Goal: Task Accomplishment & Management: Manage account settings

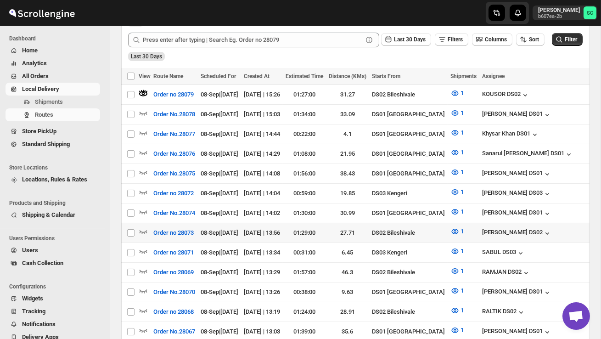
scroll to position [233, 0]
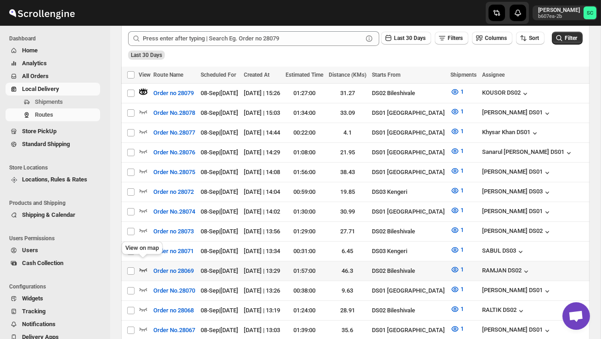
click at [144, 265] on icon "button" at bounding box center [143, 269] width 9 height 9
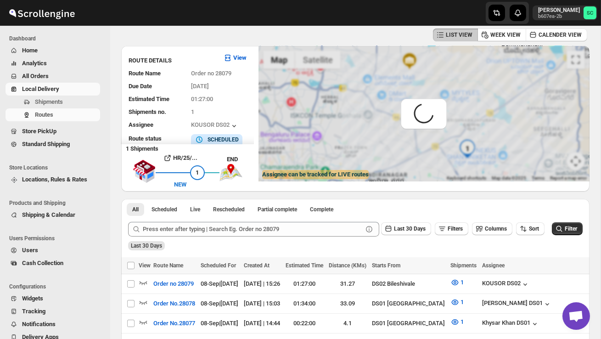
scroll to position [0, 0]
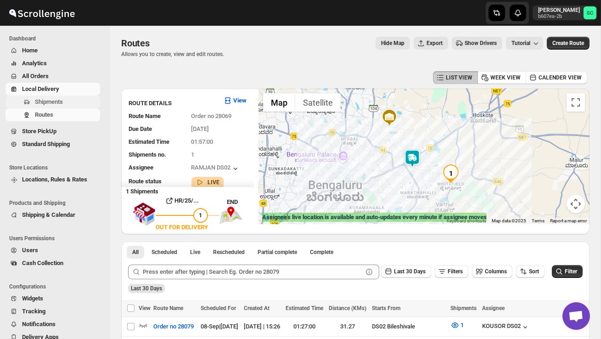
click at [56, 101] on span "Shipments" at bounding box center [49, 101] width 28 height 7
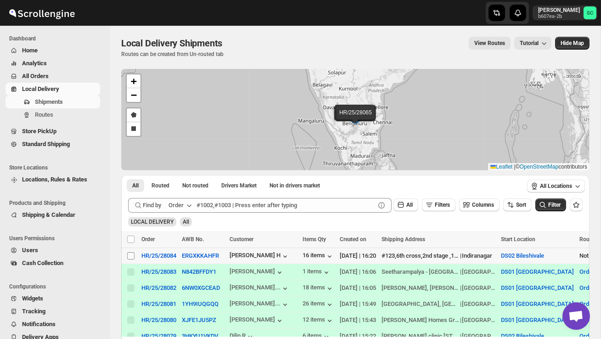
click at [131, 256] on input "Select shipment" at bounding box center [130, 255] width 7 height 7
checkbox input "true"
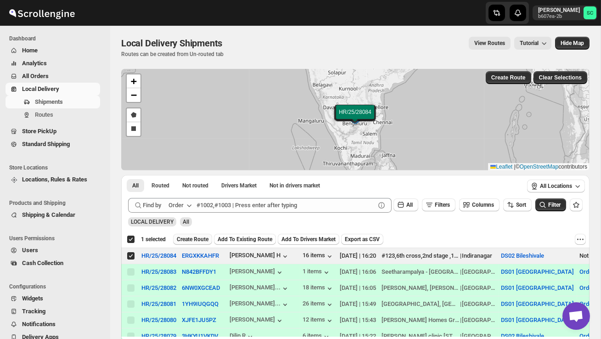
click at [198, 241] on span "Create Route" at bounding box center [193, 239] width 32 height 7
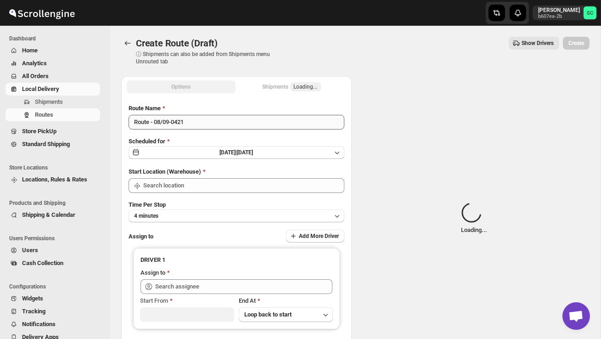
type input "DS02 Bileshivale"
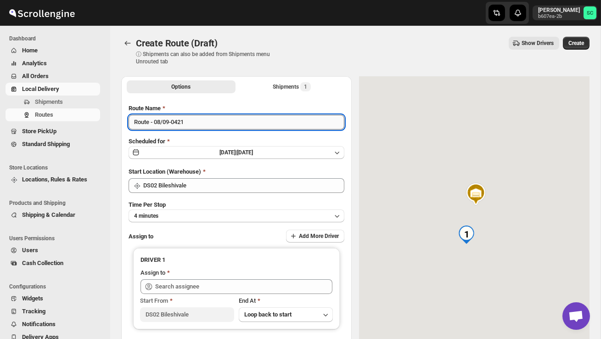
click at [197, 123] on input "Route - 08/09-0421" at bounding box center [237, 122] width 216 height 15
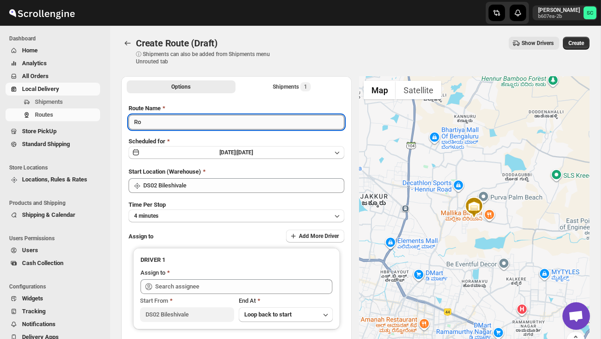
type input "R"
type input "Order no 28084"
click at [203, 216] on button "4 minutes" at bounding box center [237, 215] width 216 height 13
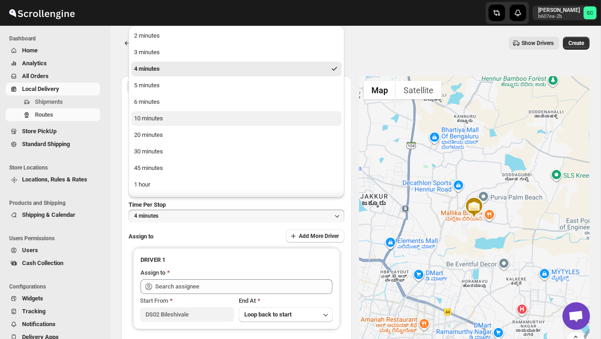
click at [182, 118] on button "10 minutes" at bounding box center [236, 118] width 210 height 15
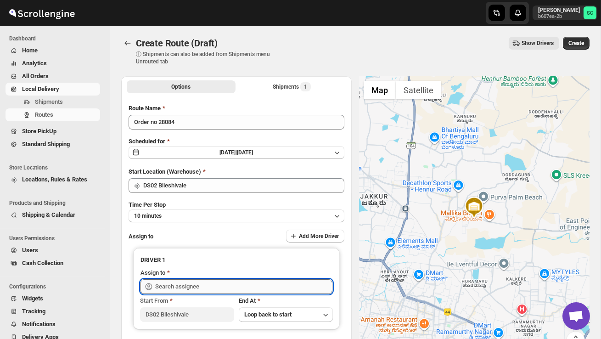
click at [188, 289] on input "text" at bounding box center [243, 286] width 177 height 15
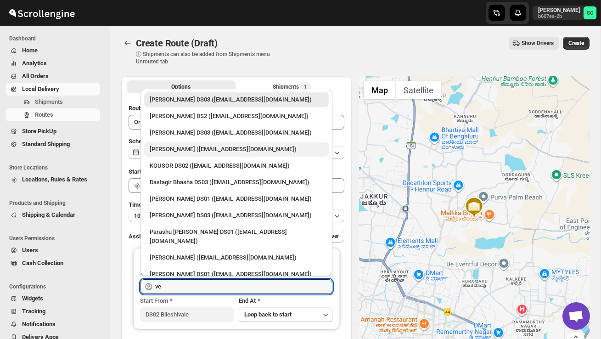
click at [185, 150] on div "[PERSON_NAME] ([EMAIL_ADDRESS][DOMAIN_NAME])" at bounding box center [237, 149] width 174 height 9
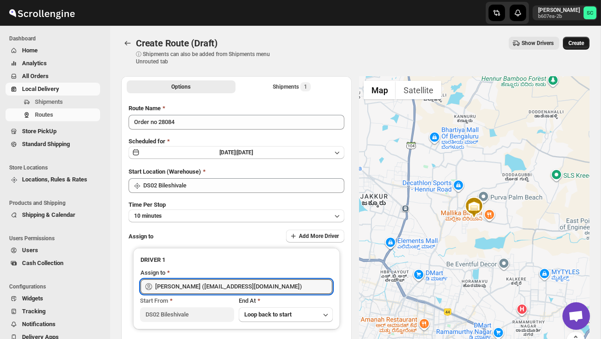
type input "[PERSON_NAME] ([EMAIL_ADDRESS][DOMAIN_NAME])"
click at [569, 41] on span "Create" at bounding box center [577, 42] width 16 height 7
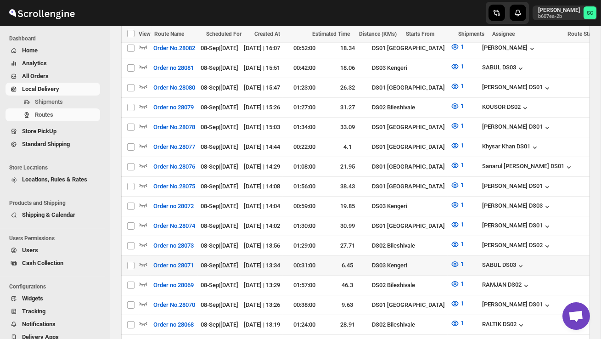
scroll to position [374, 0]
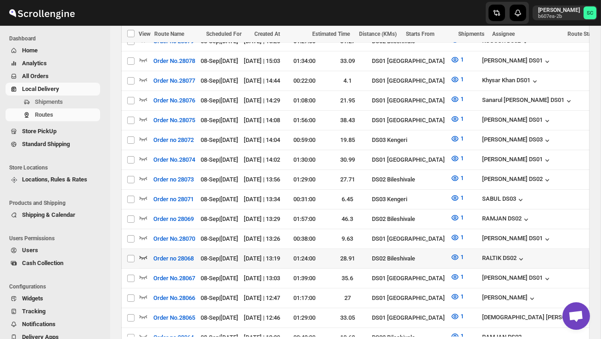
click at [146, 253] on icon "button" at bounding box center [143, 257] width 9 height 9
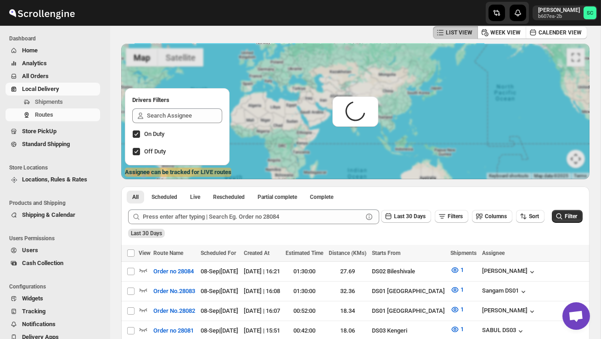
scroll to position [0, 0]
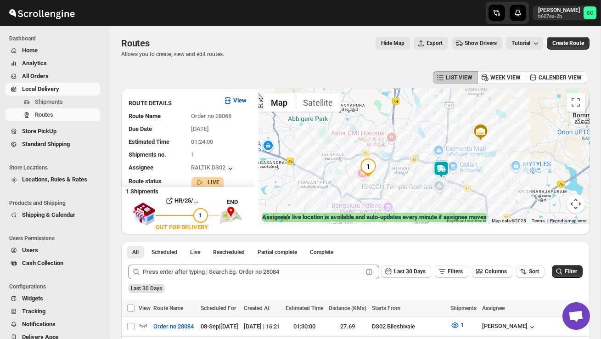
click at [442, 164] on img at bounding box center [441, 169] width 18 height 18
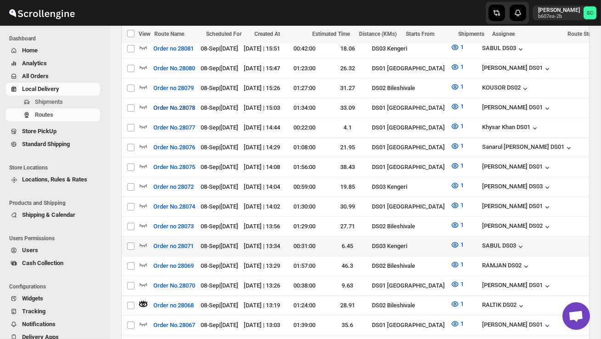
scroll to position [338, 0]
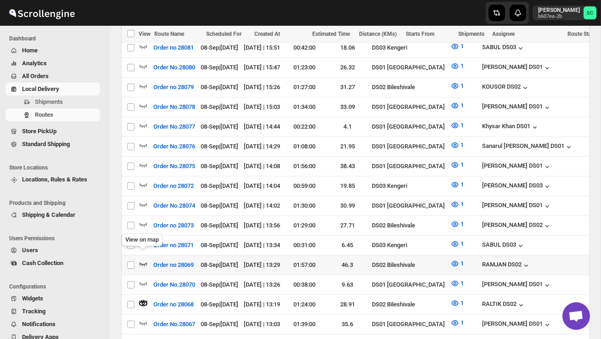
click at [141, 262] on icon "button" at bounding box center [144, 264] width 8 height 4
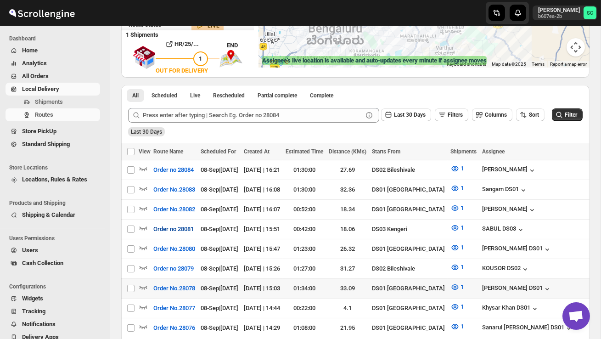
scroll to position [158, 0]
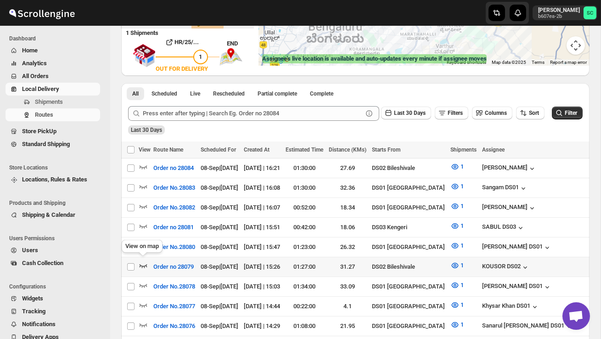
click at [143, 261] on icon "button" at bounding box center [143, 265] width 9 height 9
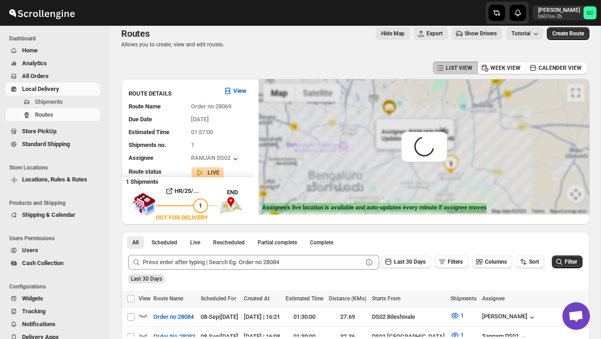
scroll to position [0, 0]
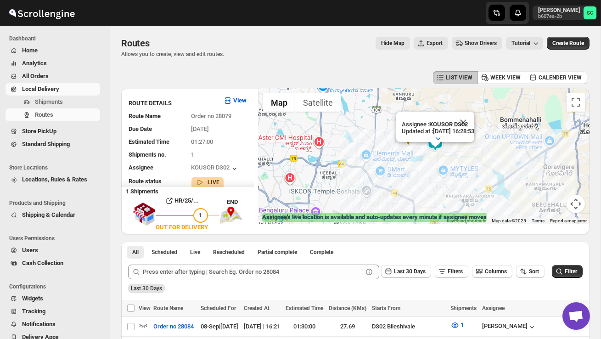
drag, startPoint x: 467, startPoint y: 173, endPoint x: 462, endPoint y: 137, distance: 36.6
click at [462, 140] on div "Assignee : KOUSOR DS02 Updated at : [DATE] 16:28:53 Duty mode Enabled Battery p…" at bounding box center [424, 156] width 331 height 135
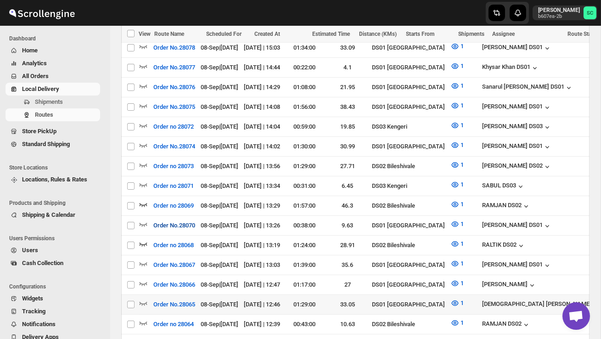
scroll to position [401, 0]
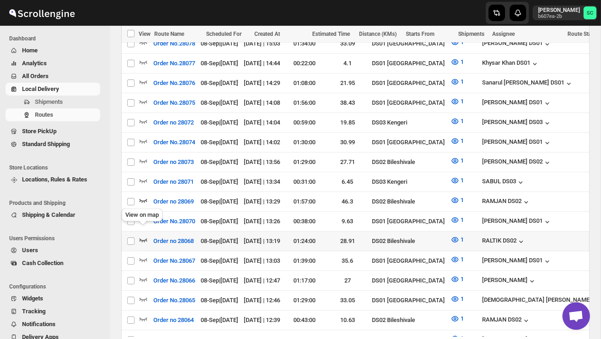
click at [145, 238] on icon "button" at bounding box center [144, 240] width 8 height 4
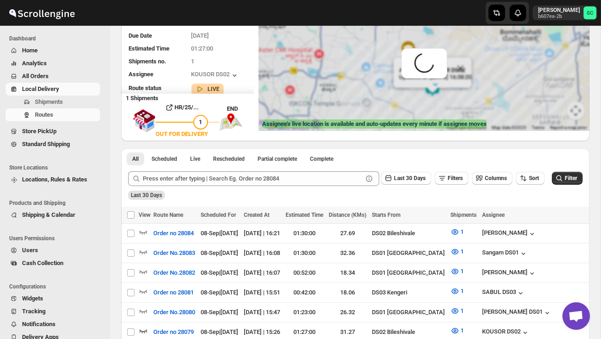
scroll to position [0, 0]
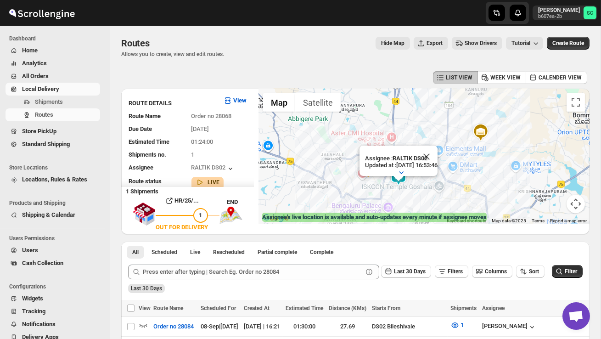
click at [42, 254] on button "Users" at bounding box center [53, 250] width 95 height 13
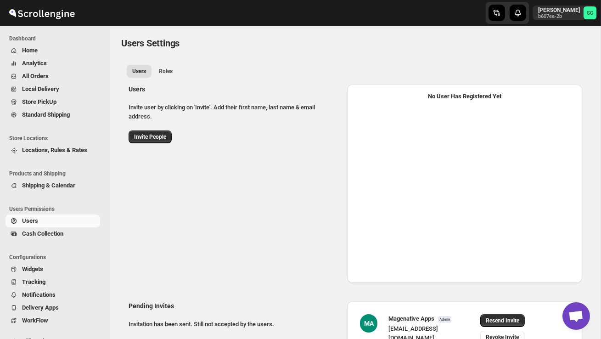
select select "637b767fbaab0276b10c91d5"
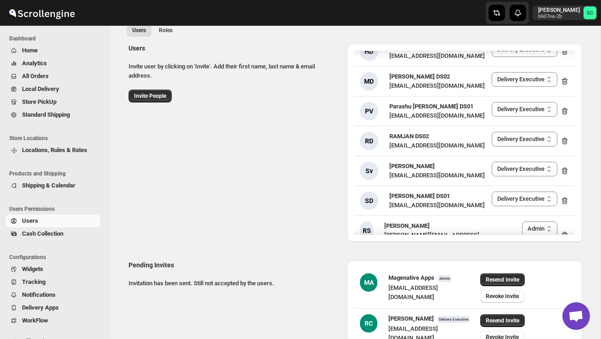
scroll to position [1421, 0]
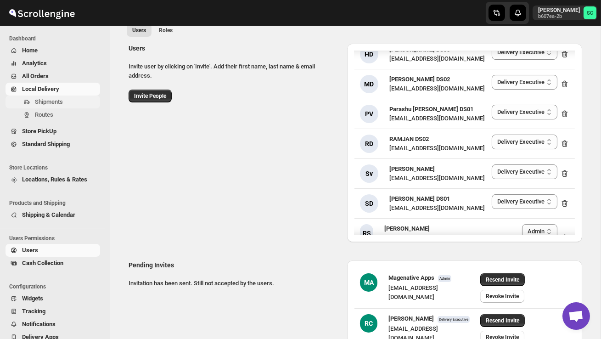
click at [57, 103] on span "Shipments" at bounding box center [49, 101] width 28 height 7
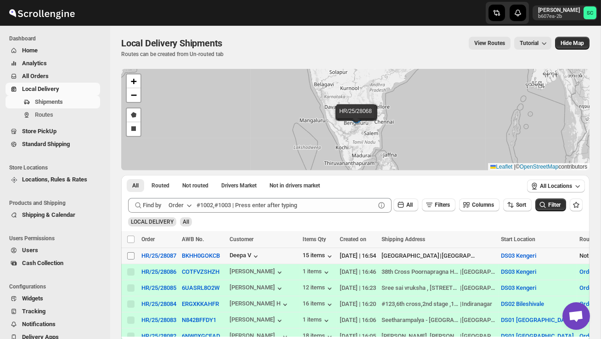
click at [128, 257] on input "Select shipment" at bounding box center [130, 255] width 7 height 7
checkbox input "true"
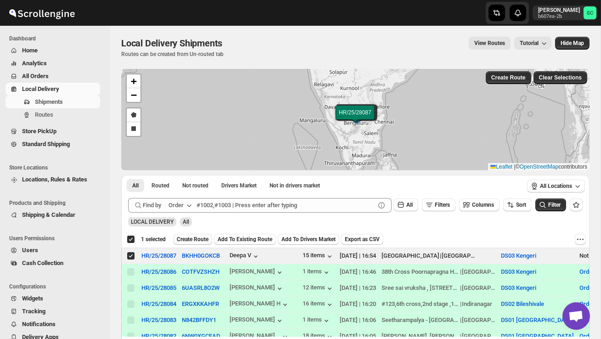
click at [204, 237] on span "Create Route" at bounding box center [193, 239] width 32 height 7
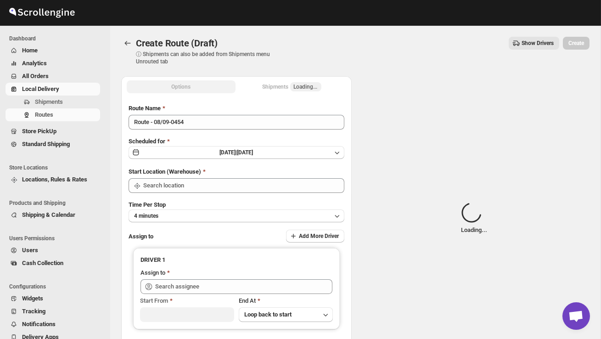
type input "DS03 Kengeri"
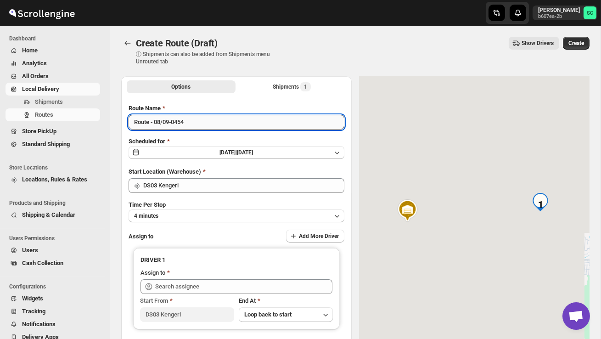
click at [207, 122] on input "Route - 08/09-0454" at bounding box center [237, 122] width 216 height 15
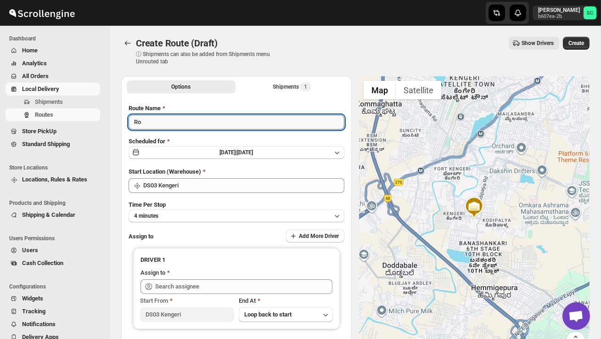
type input "R"
type input "Order no 28087"
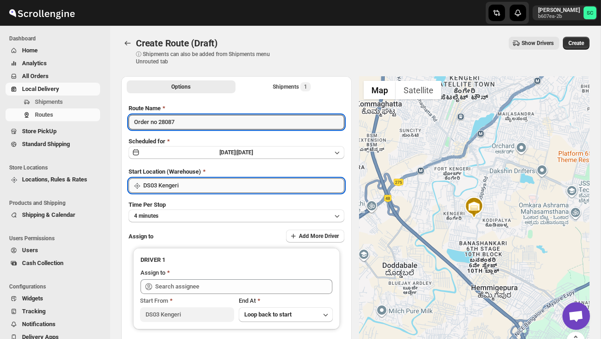
click at [223, 187] on input "DS03 Kengeri" at bounding box center [243, 185] width 201 height 15
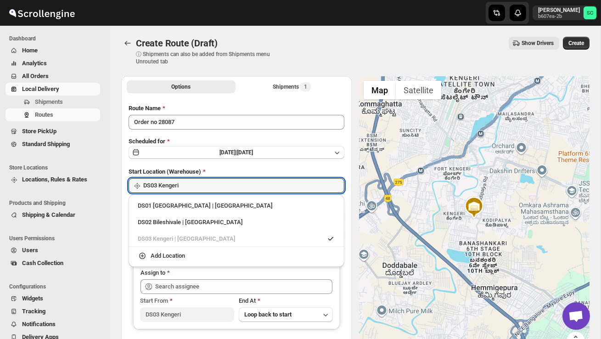
click at [223, 217] on div "DS02 Bileshivale | [GEOGRAPHIC_DATA]" at bounding box center [236, 222] width 209 height 15
type input "DS02 Bileshivale"
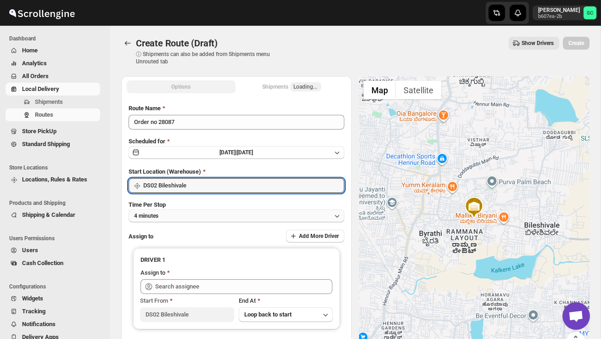
click at [212, 212] on button "4 minutes" at bounding box center [237, 215] width 216 height 13
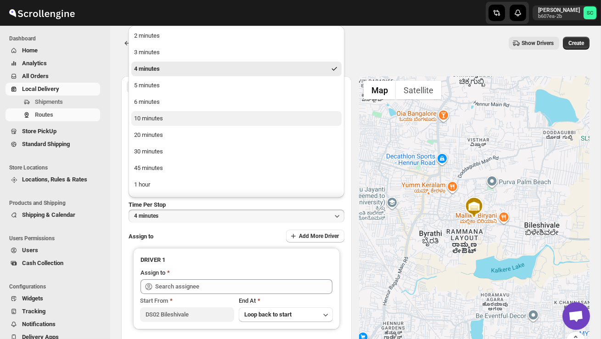
click at [169, 113] on button "10 minutes" at bounding box center [236, 118] width 210 height 15
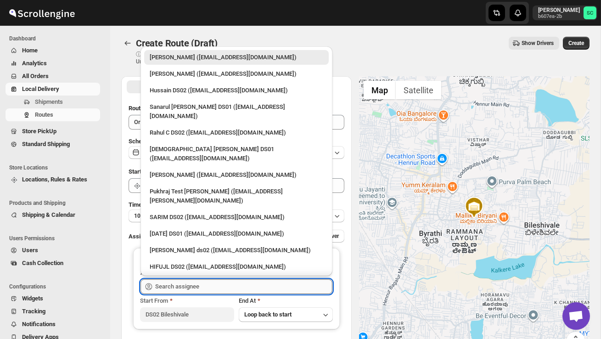
click at [205, 292] on input "text" at bounding box center [243, 286] width 177 height 15
click at [179, 95] on div "Hussain DS02 ([EMAIL_ADDRESS][DOMAIN_NAME])" at bounding box center [236, 90] width 185 height 15
type input "Hussain DS02 ([EMAIL_ADDRESS][DOMAIN_NAME])"
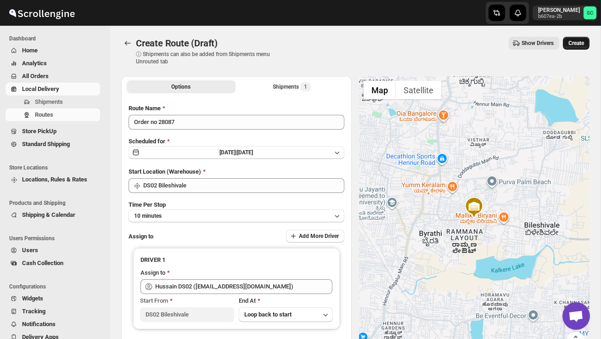
click at [575, 42] on span "Create" at bounding box center [577, 42] width 16 height 7
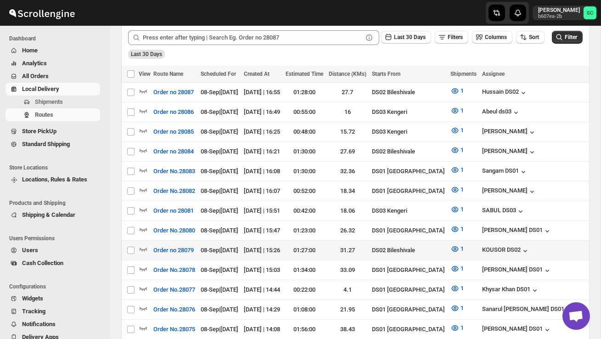
scroll to position [225, 0]
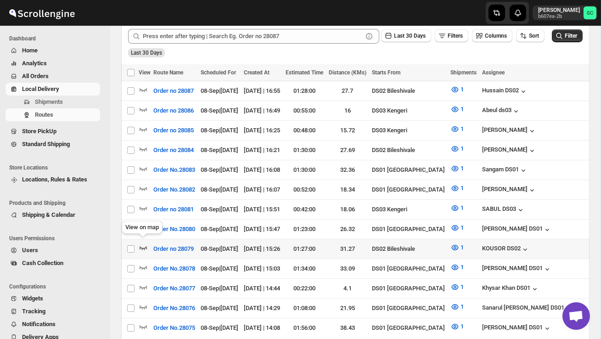
click at [145, 246] on icon "button" at bounding box center [144, 248] width 8 height 4
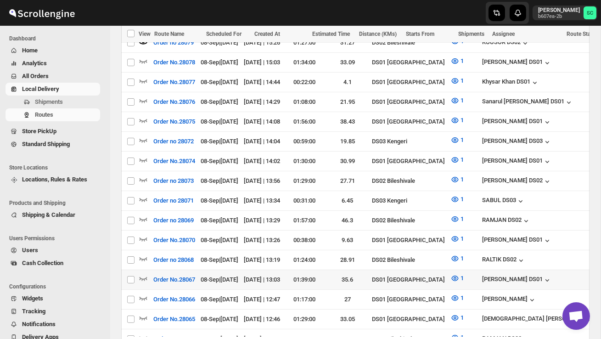
scroll to position [444, 0]
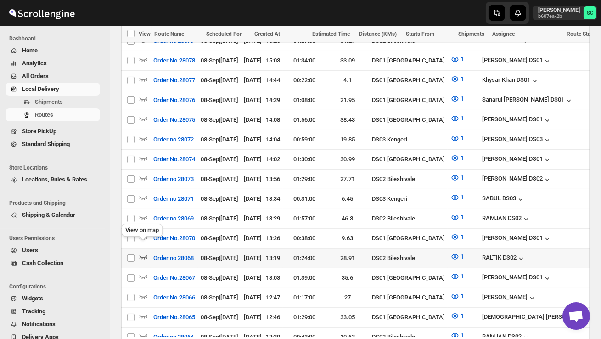
click at [143, 252] on icon "button" at bounding box center [143, 256] width 9 height 9
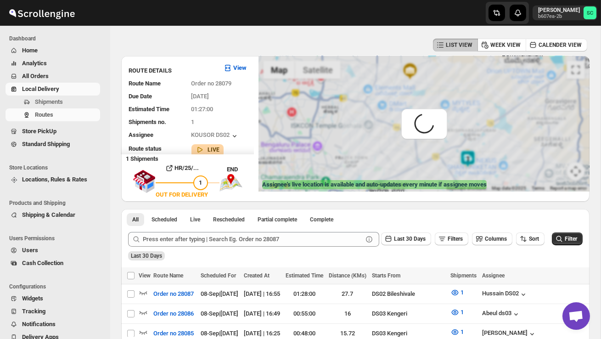
scroll to position [0, 0]
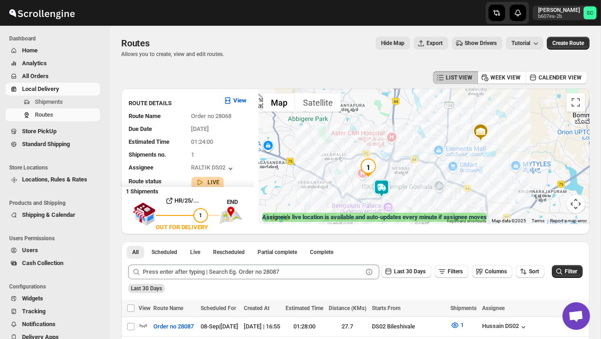
click at [387, 182] on img at bounding box center [381, 188] width 18 height 18
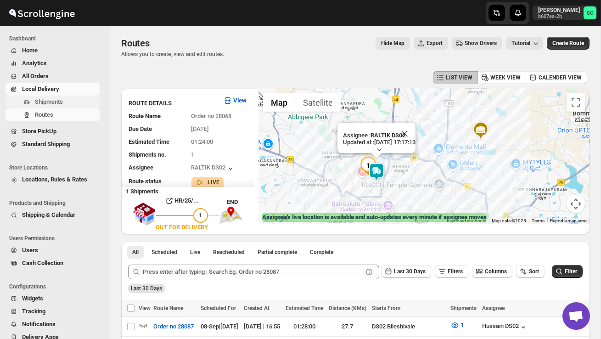
click at [65, 104] on span "Shipments" at bounding box center [66, 101] width 63 height 9
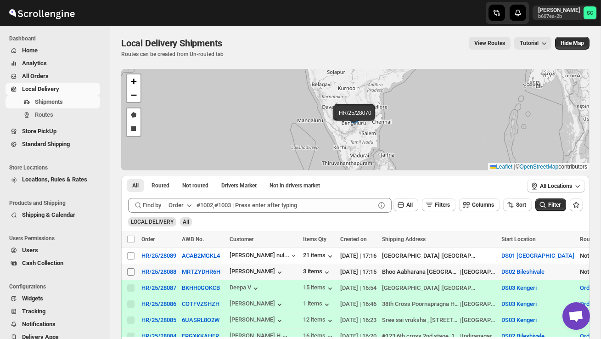
click at [129, 269] on input "Select shipment" at bounding box center [130, 271] width 7 height 7
checkbox input "true"
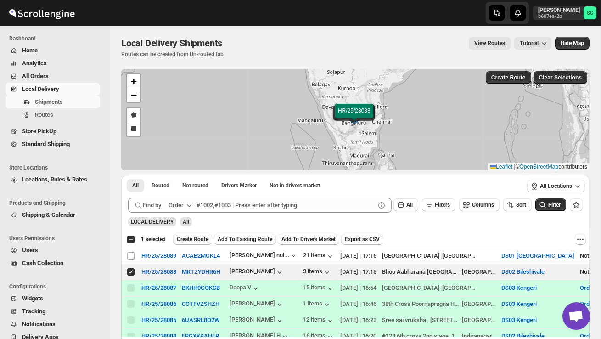
click at [198, 241] on span "Create Route" at bounding box center [193, 239] width 32 height 7
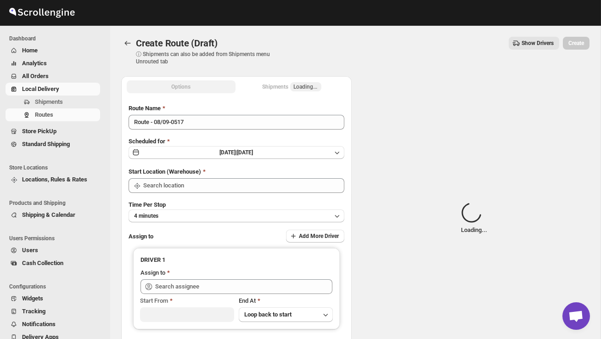
type input "DS02 Bileshivale"
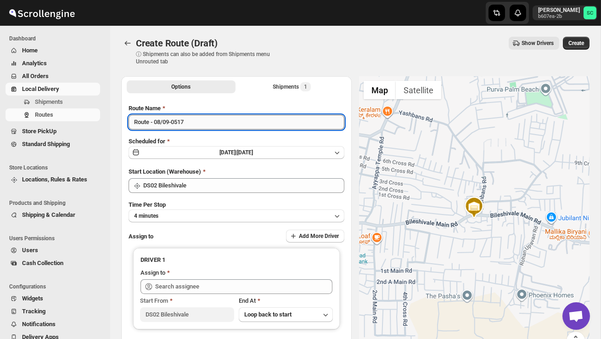
click at [206, 124] on input "Route - 08/09-0517" at bounding box center [237, 122] width 216 height 15
type input "R"
type input "Order no 28088"
click at [171, 214] on button "4 minutes" at bounding box center [237, 215] width 216 height 13
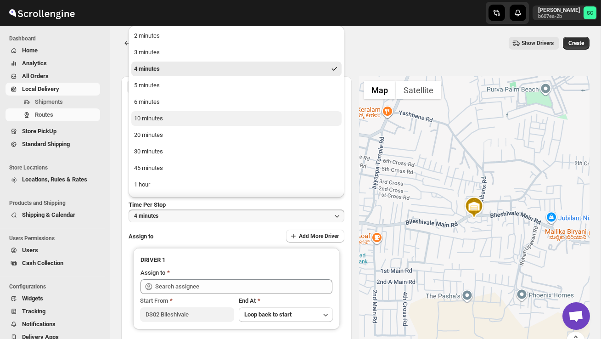
click at [158, 123] on button "10 minutes" at bounding box center [236, 118] width 210 height 15
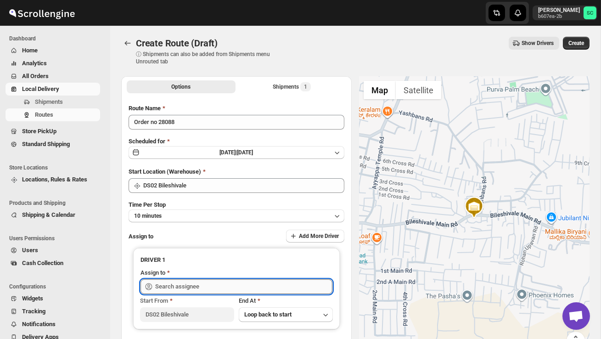
click at [167, 291] on input "text" at bounding box center [243, 286] width 177 height 15
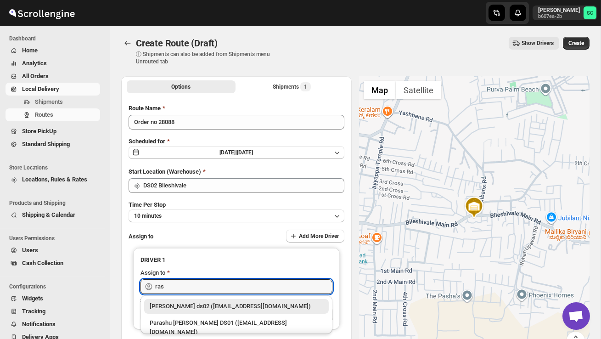
click at [213, 313] on div "[PERSON_NAME] ds02 ([EMAIL_ADDRESS][DOMAIN_NAME])" at bounding box center [236, 306] width 185 height 15
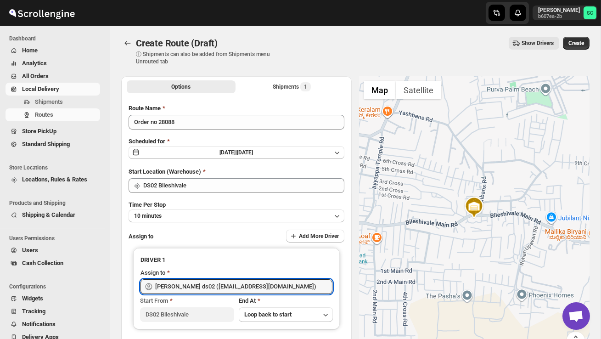
type input "[PERSON_NAME] ds02 ([EMAIL_ADDRESS][DOMAIN_NAME])"
click at [577, 46] on span "Create" at bounding box center [577, 42] width 16 height 7
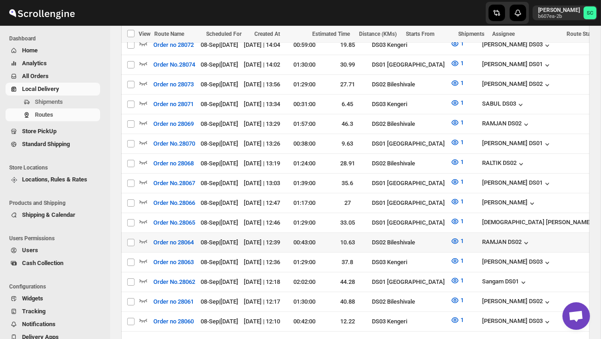
scroll to position [595, 0]
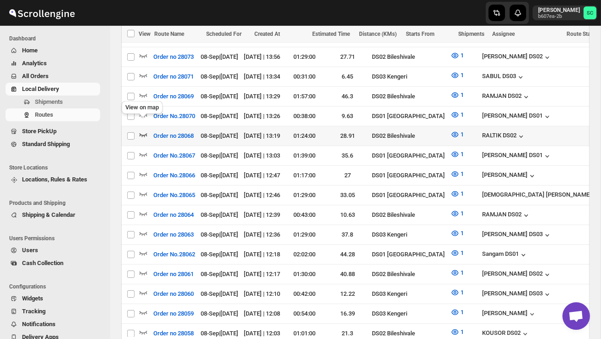
click at [141, 130] on icon "button" at bounding box center [143, 134] width 9 height 9
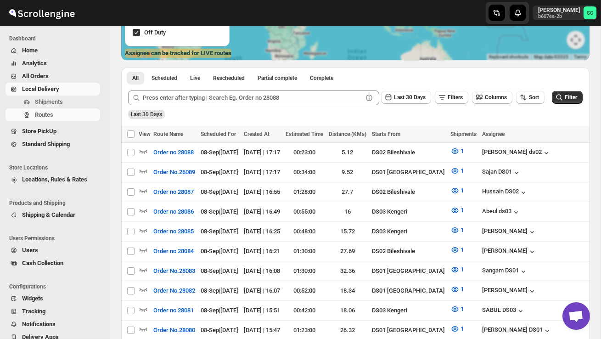
scroll to position [0, 0]
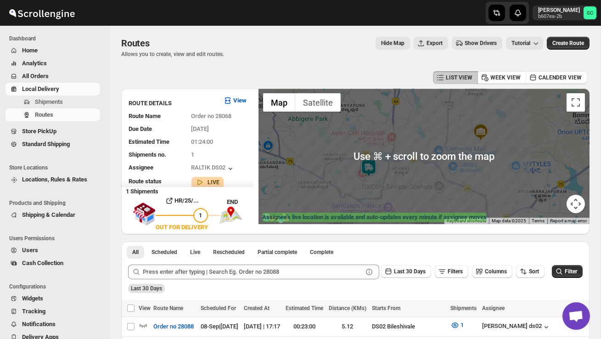
click at [397, 192] on div at bounding box center [424, 156] width 331 height 135
click at [397, 191] on div at bounding box center [424, 156] width 331 height 135
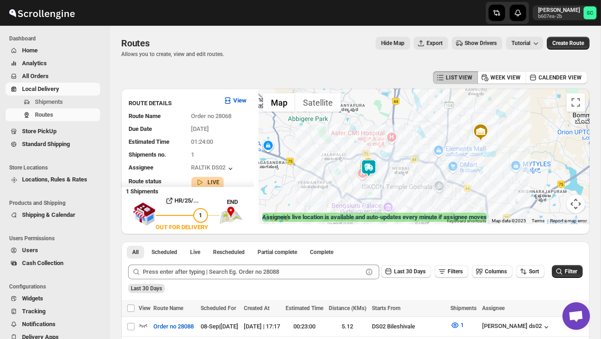
click at [397, 191] on div at bounding box center [424, 156] width 331 height 135
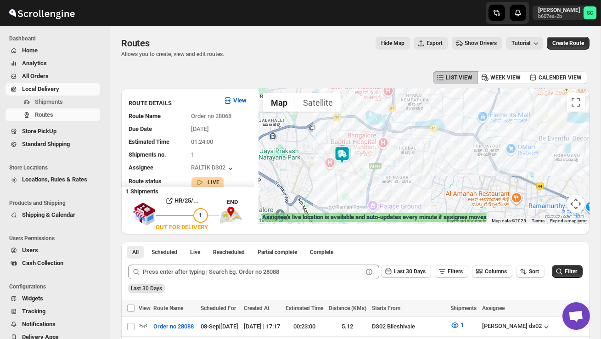
click at [383, 182] on div at bounding box center [424, 156] width 331 height 135
click at [383, 183] on div at bounding box center [424, 156] width 331 height 135
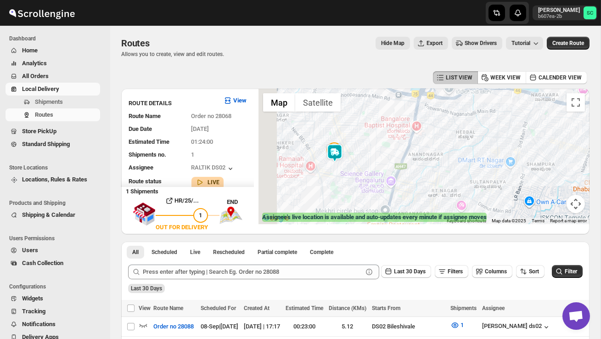
drag, startPoint x: 327, startPoint y: 187, endPoint x: 360, endPoint y: 204, distance: 37.0
click at [360, 205] on div at bounding box center [424, 156] width 331 height 135
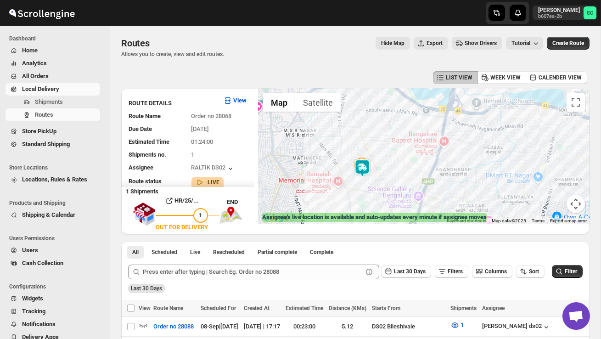
click at [360, 204] on div at bounding box center [424, 156] width 331 height 135
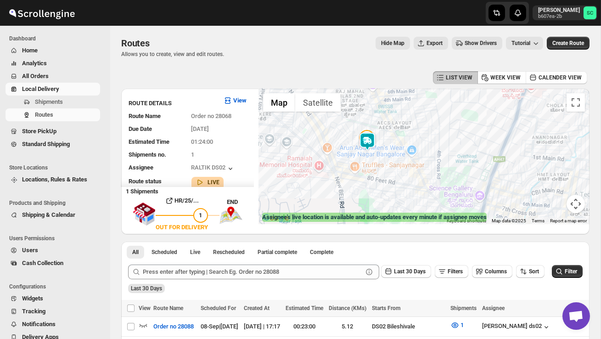
click at [360, 178] on div at bounding box center [424, 156] width 331 height 135
click at [360, 179] on div at bounding box center [424, 156] width 331 height 135
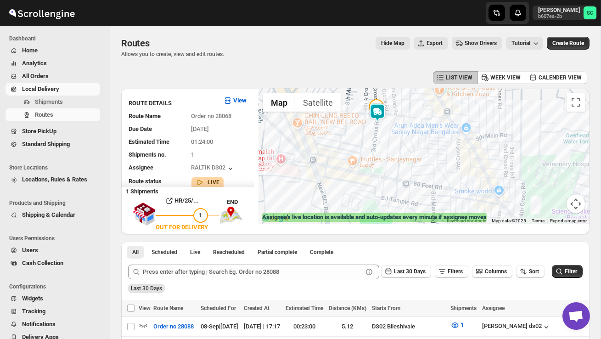
click at [360, 176] on div at bounding box center [424, 156] width 331 height 135
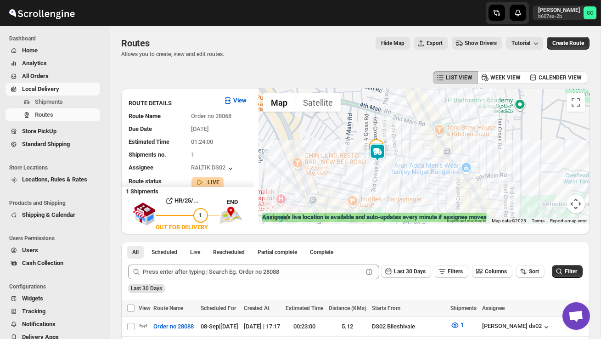
drag, startPoint x: 363, startPoint y: 145, endPoint x: 361, endPoint y: 185, distance: 40.4
click at [363, 188] on div at bounding box center [424, 156] width 331 height 135
click at [361, 185] on div at bounding box center [424, 156] width 331 height 135
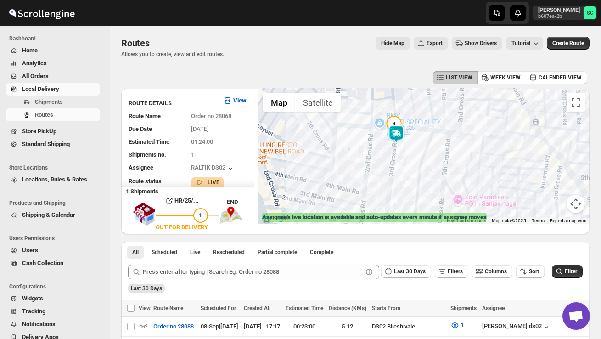
click at [373, 178] on div at bounding box center [424, 156] width 331 height 135
click at [373, 179] on div at bounding box center [424, 156] width 331 height 135
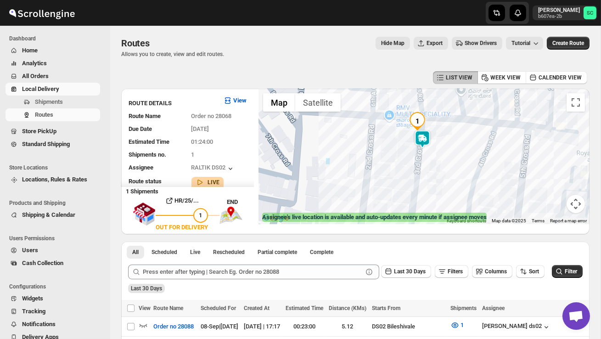
drag, startPoint x: 442, startPoint y: 159, endPoint x: 442, endPoint y: 201, distance: 42.3
click at [442, 201] on div at bounding box center [424, 156] width 331 height 135
click at [443, 195] on div at bounding box center [424, 156] width 331 height 135
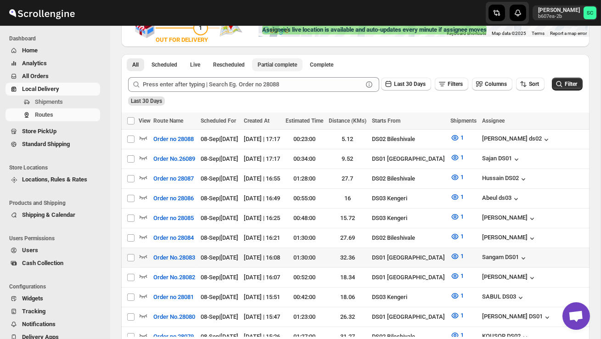
scroll to position [188, 0]
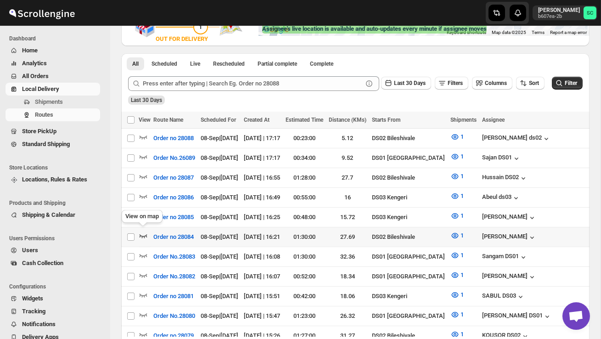
click at [145, 231] on icon "button" at bounding box center [143, 235] width 9 height 9
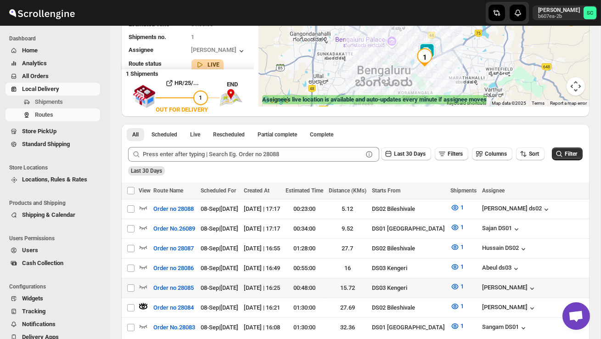
scroll to position [124, 0]
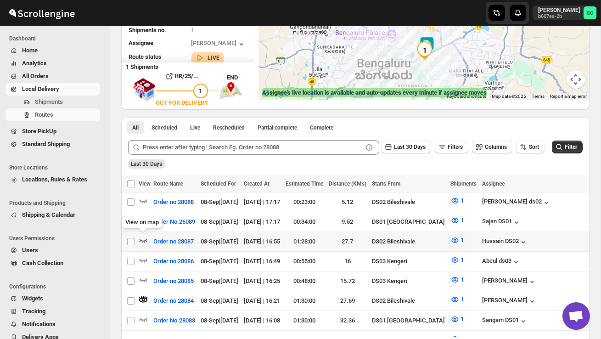
click at [144, 238] on icon "button" at bounding box center [143, 240] width 9 height 9
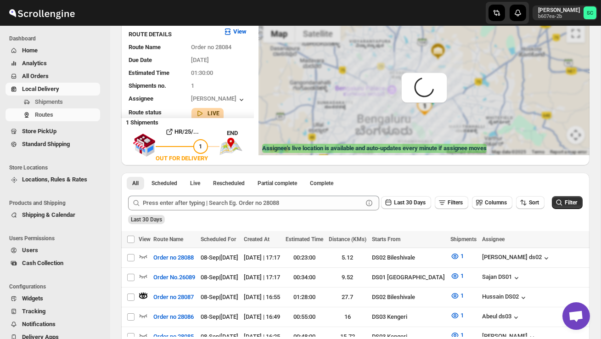
scroll to position [0, 0]
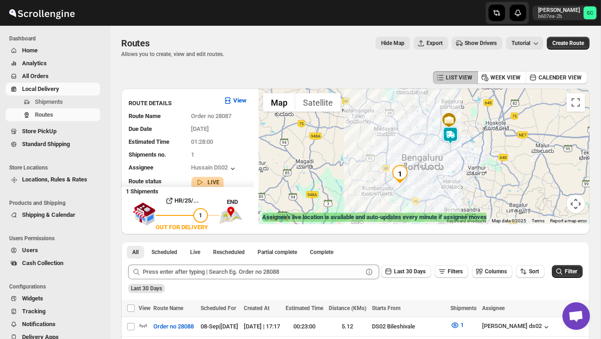
click at [457, 130] on img at bounding box center [450, 135] width 18 height 18
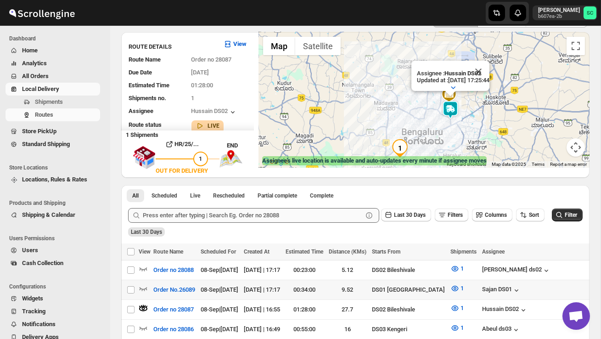
scroll to position [64, 0]
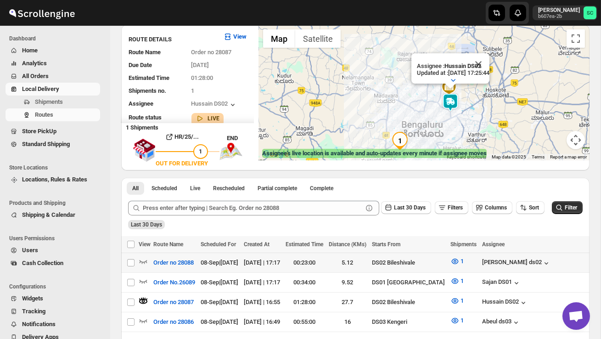
click at [140, 267] on div at bounding box center [145, 263] width 12 height 12
click at [144, 260] on icon "button" at bounding box center [143, 261] width 9 height 9
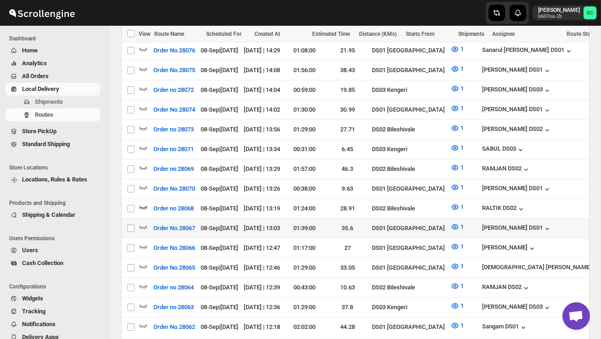
scroll to position [533, 0]
click at [152, 201] on button "Order no 28068" at bounding box center [173, 208] width 51 height 15
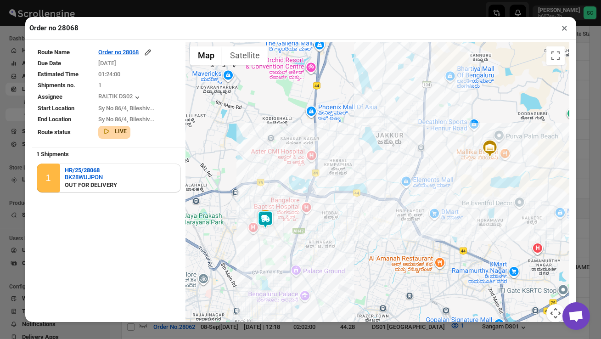
click at [282, 223] on div at bounding box center [378, 188] width 384 height 292
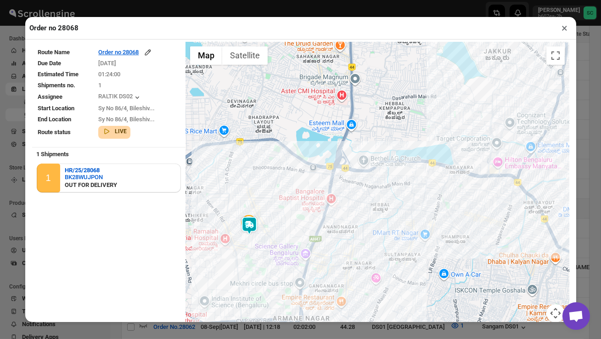
click at [282, 223] on div at bounding box center [378, 188] width 384 height 292
click at [254, 265] on div at bounding box center [378, 188] width 384 height 292
click at [253, 266] on div at bounding box center [378, 188] width 384 height 292
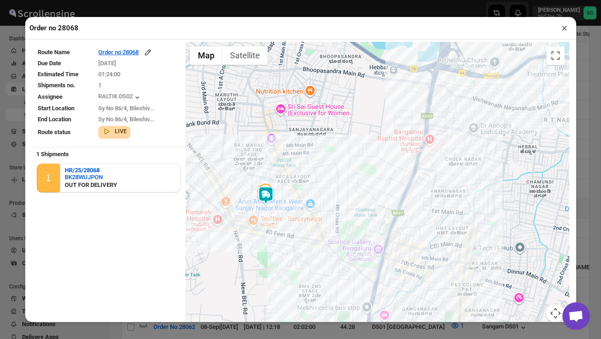
drag, startPoint x: 261, startPoint y: 256, endPoint x: 303, endPoint y: 261, distance: 42.1
click at [304, 261] on div at bounding box center [378, 188] width 384 height 292
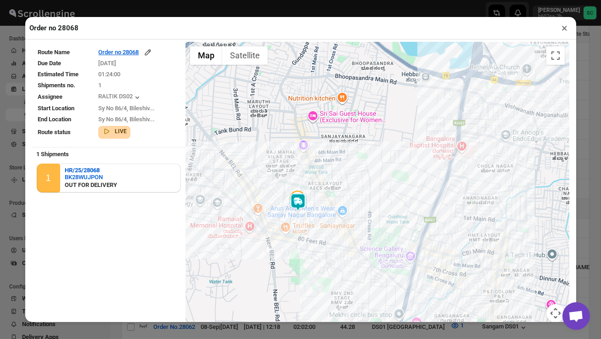
click at [303, 261] on div at bounding box center [378, 188] width 384 height 292
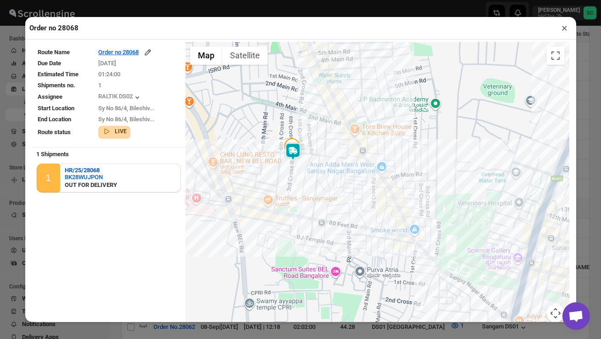
drag, startPoint x: 282, startPoint y: 239, endPoint x: 302, endPoint y: 259, distance: 28.9
click at [300, 259] on div at bounding box center [378, 188] width 384 height 292
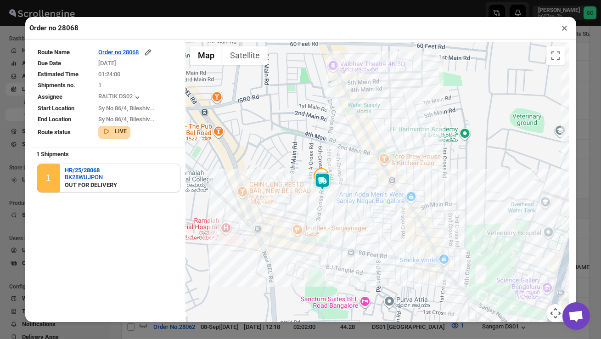
click at [282, 213] on div at bounding box center [378, 188] width 384 height 292
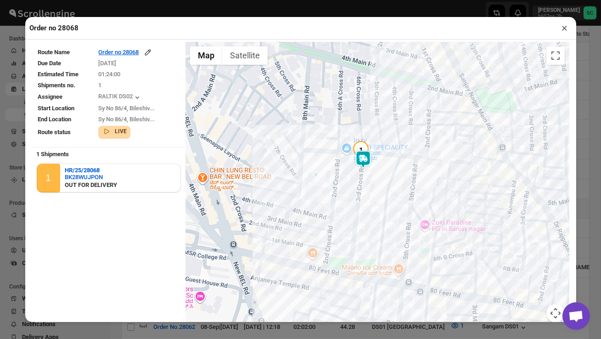
click at [320, 207] on div at bounding box center [378, 188] width 384 height 292
click at [320, 208] on div at bounding box center [378, 188] width 384 height 292
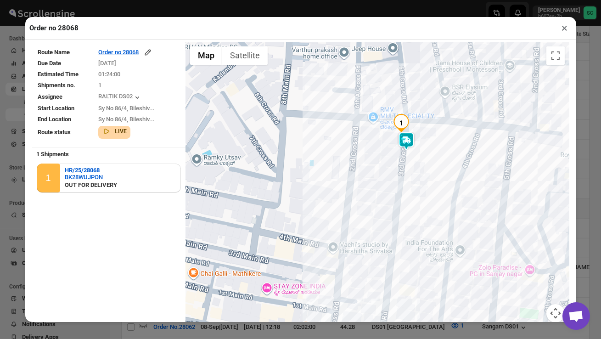
drag, startPoint x: 359, startPoint y: 196, endPoint x: 359, endPoint y: 232, distance: 36.3
click at [359, 230] on div at bounding box center [378, 188] width 384 height 292
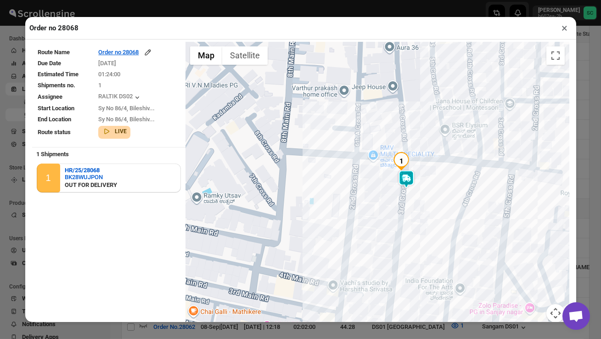
click at [359, 232] on div at bounding box center [378, 188] width 384 height 292
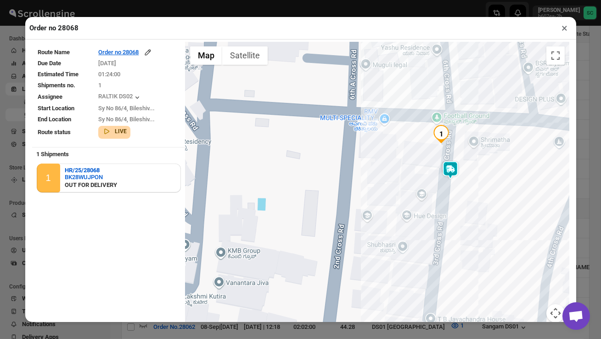
drag, startPoint x: 399, startPoint y: 208, endPoint x: 393, endPoint y: 265, distance: 57.7
click at [394, 265] on div at bounding box center [378, 188] width 384 height 292
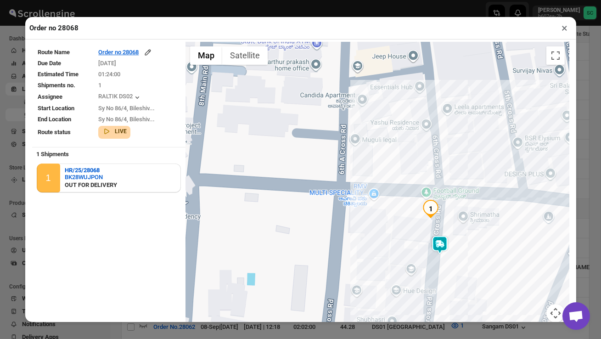
click at [411, 235] on div at bounding box center [378, 188] width 384 height 292
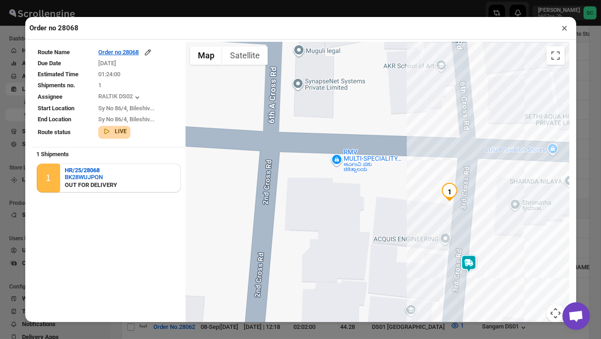
click at [474, 264] on img at bounding box center [469, 263] width 18 height 18
click at [508, 220] on button "Close" at bounding box center [497, 225] width 22 height 22
click at [567, 28] on button "×" at bounding box center [564, 28] width 13 height 13
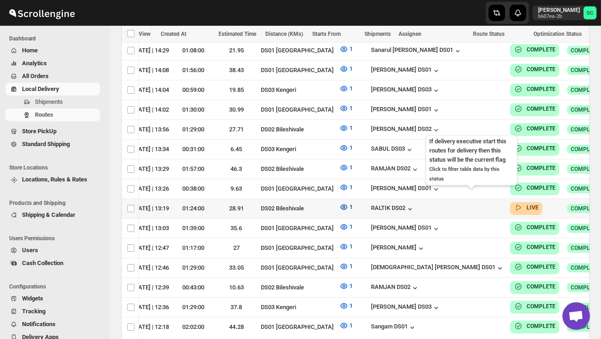
scroll to position [0, 118]
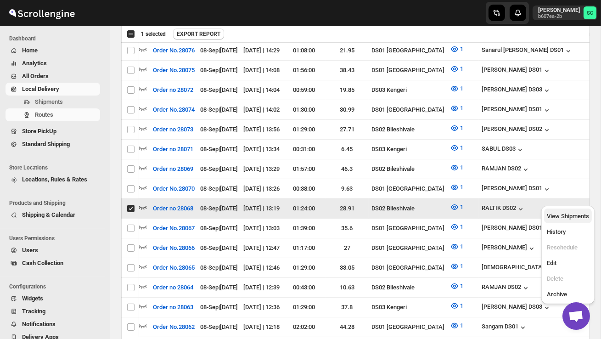
click at [570, 214] on span "View Shipments" at bounding box center [568, 216] width 42 height 7
checkbox input "false"
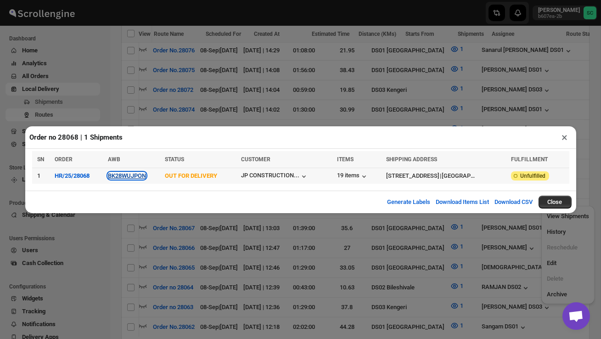
click at [131, 174] on button "BK28WUJPON" at bounding box center [127, 175] width 38 height 7
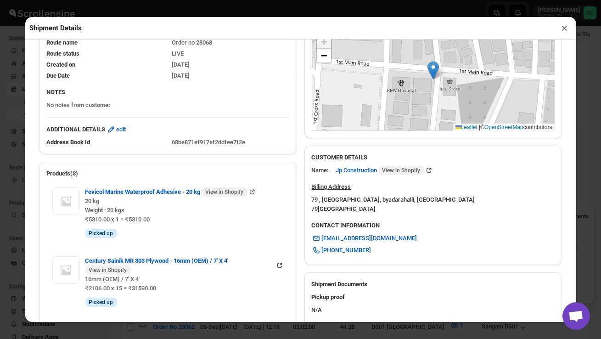
scroll to position [458, 0]
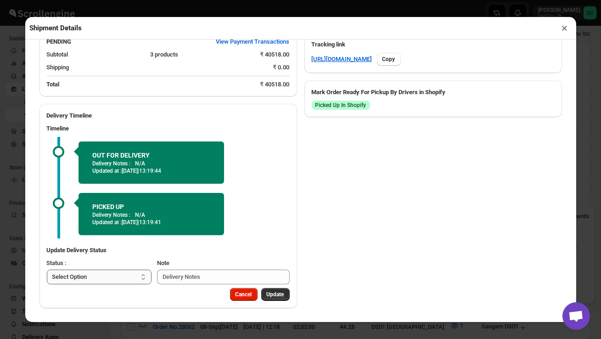
click at [126, 272] on select "Select Option PICKED UP OUT FOR DELIVERY RESCHEDULE DELIVERED CANCELLED" at bounding box center [99, 277] width 105 height 15
select select "DELIVERED"
click at [274, 295] on span "Update" at bounding box center [275, 294] width 17 height 7
select select
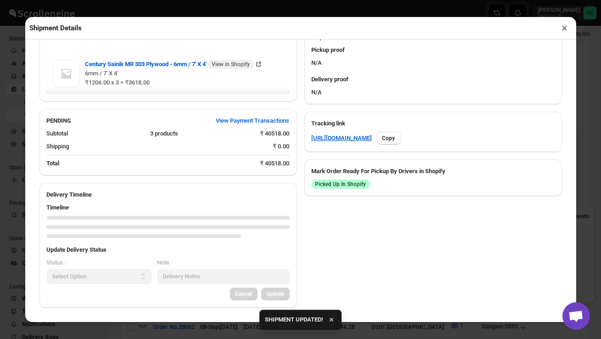
click at [566, 29] on button "×" at bounding box center [564, 28] width 13 height 13
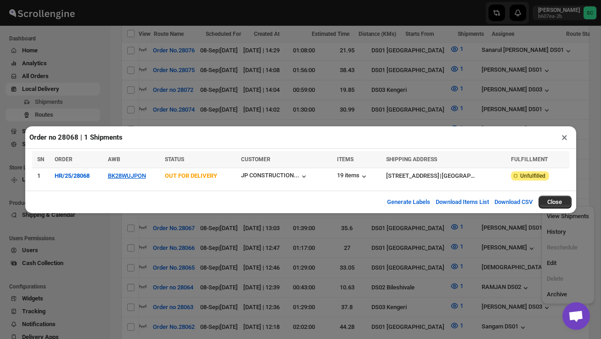
click at [565, 138] on button "×" at bounding box center [564, 137] width 13 height 13
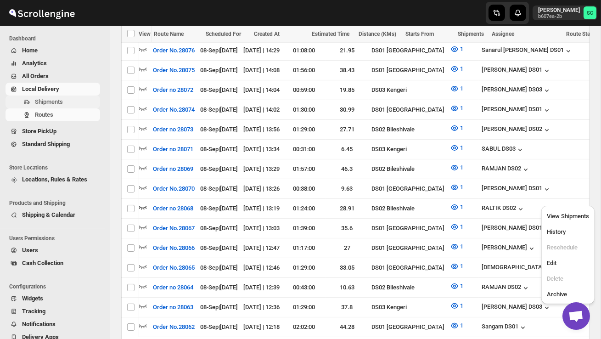
click at [54, 100] on span "Shipments" at bounding box center [49, 101] width 28 height 7
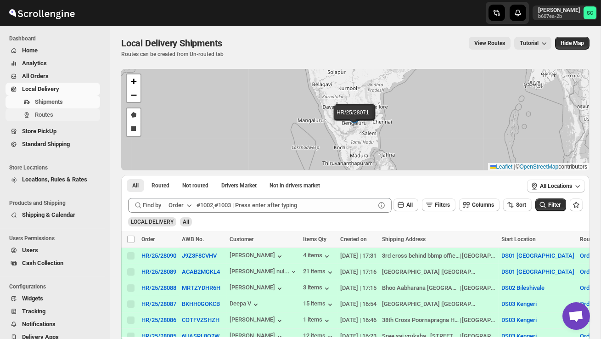
click at [64, 119] on button "Routes" at bounding box center [53, 114] width 95 height 13
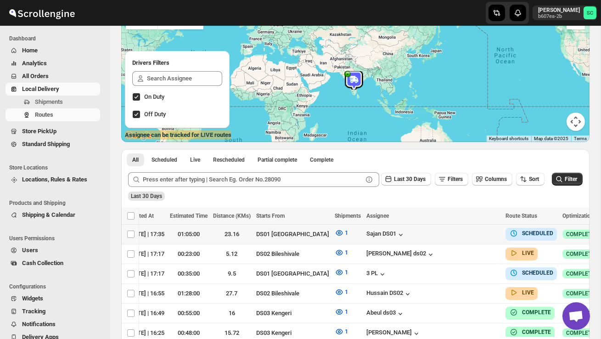
scroll to position [0, 118]
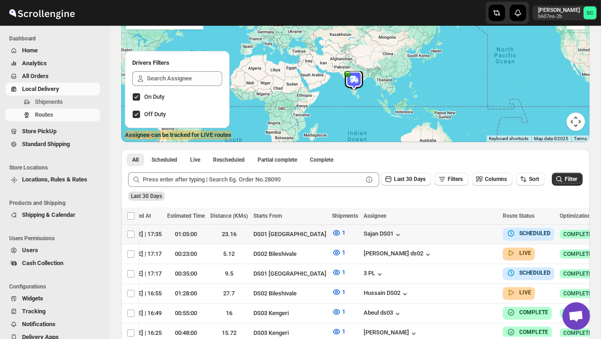
checkbox input "true"
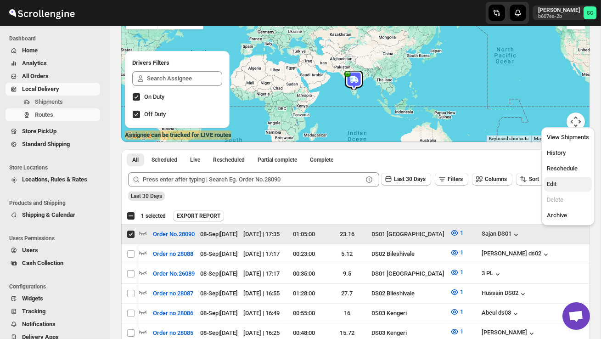
click at [562, 180] on span "Edit" at bounding box center [568, 184] width 42 height 9
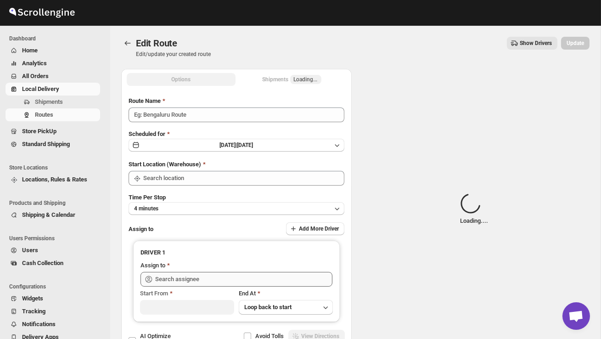
type input "Order No.28090"
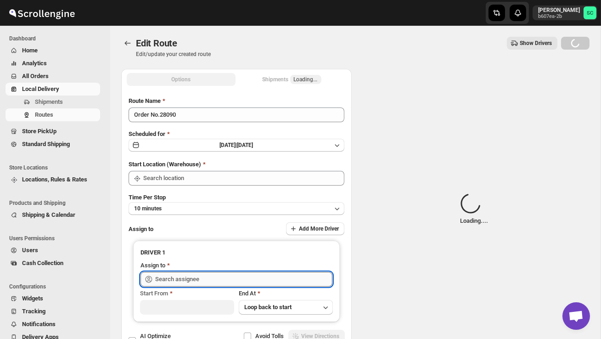
click at [271, 277] on input "text" at bounding box center [243, 279] width 177 height 15
type input "DS01 [GEOGRAPHIC_DATA]"
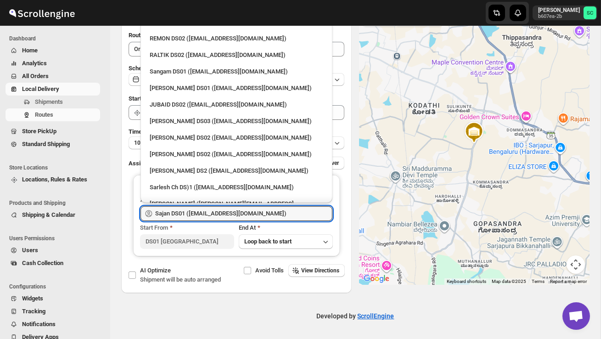
scroll to position [212, 0]
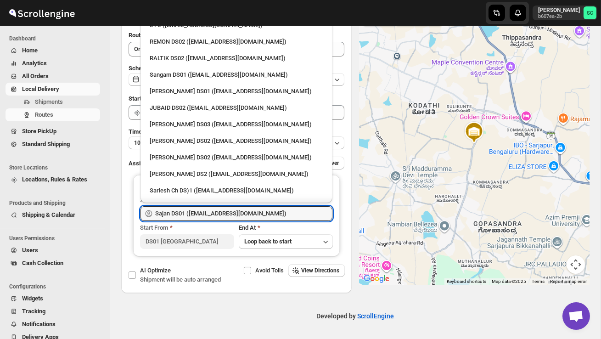
click at [161, 103] on div "JUBAID DS02 ([EMAIL_ADDRESS][DOMAIN_NAME])" at bounding box center [237, 107] width 174 height 9
type input "JUBAID DS02 ([EMAIL_ADDRESS][DOMAIN_NAME])"
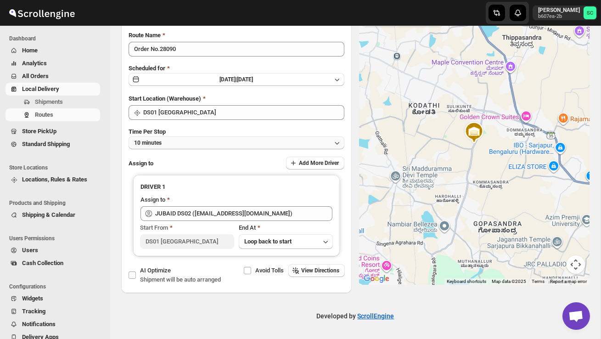
click at [265, 137] on button "10 minutes" at bounding box center [237, 142] width 216 height 13
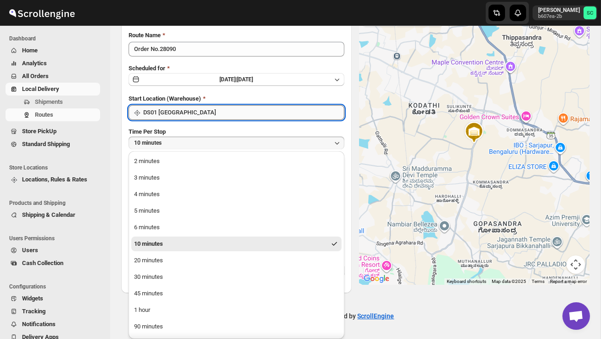
click at [222, 105] on input "DS01 [GEOGRAPHIC_DATA]" at bounding box center [243, 112] width 201 height 15
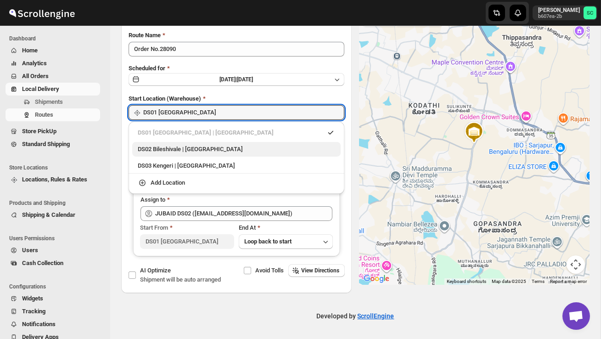
click at [197, 149] on div "DS02 Bileshivale | [GEOGRAPHIC_DATA]" at bounding box center [236, 149] width 197 height 9
type input "DS02 Bileshivale"
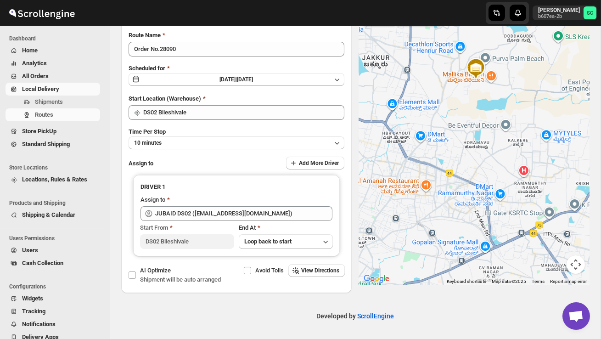
drag, startPoint x: 488, startPoint y: 175, endPoint x: 484, endPoint y: 127, distance: 48.0
click at [485, 124] on div at bounding box center [474, 144] width 231 height 282
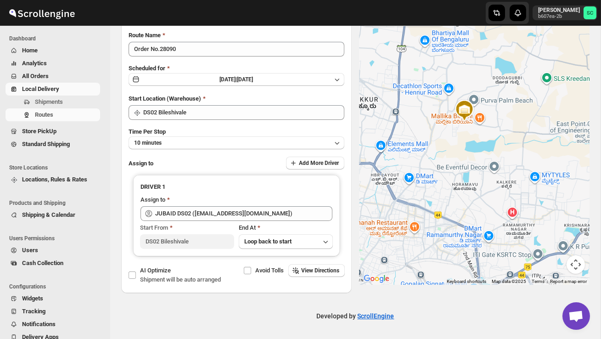
click at [574, 260] on button "Map camera controls" at bounding box center [576, 264] width 18 height 18
click at [549, 261] on button "Zoom out" at bounding box center [553, 264] width 18 height 18
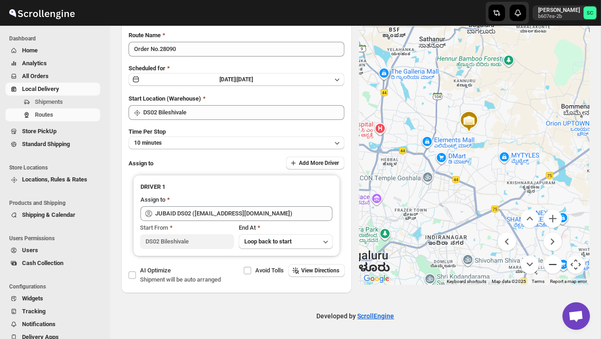
click at [549, 261] on button "Zoom out" at bounding box center [553, 264] width 18 height 18
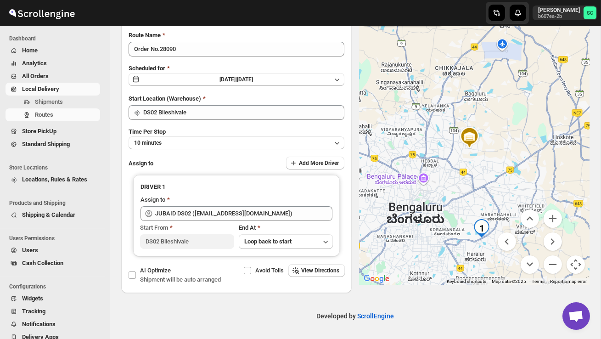
drag, startPoint x: 491, startPoint y: 234, endPoint x: 488, endPoint y: 245, distance: 11.5
click at [488, 246] on div at bounding box center [474, 144] width 231 height 282
click at [488, 245] on div at bounding box center [474, 144] width 231 height 282
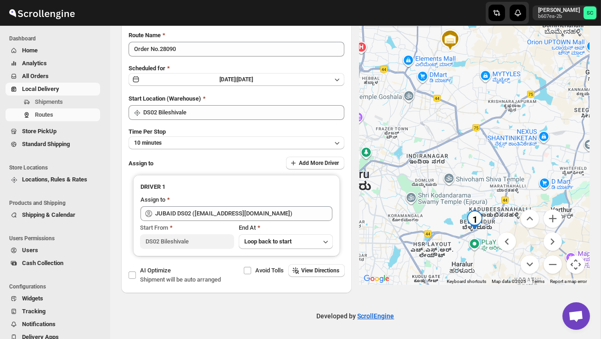
click at [488, 245] on div at bounding box center [474, 144] width 231 height 282
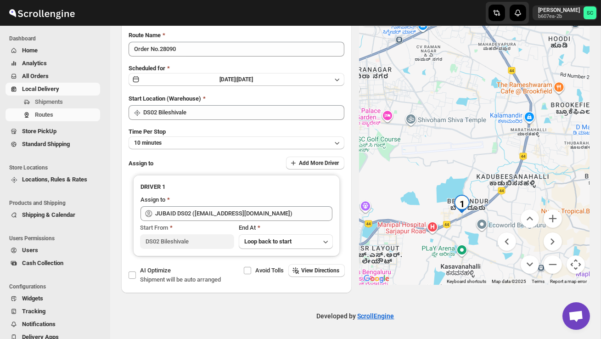
click at [478, 234] on div at bounding box center [474, 144] width 231 height 282
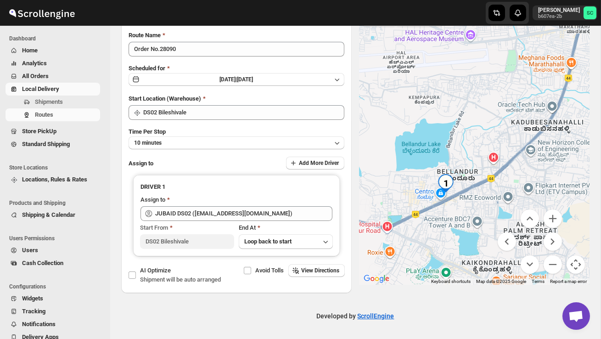
click at [461, 227] on div at bounding box center [474, 144] width 231 height 282
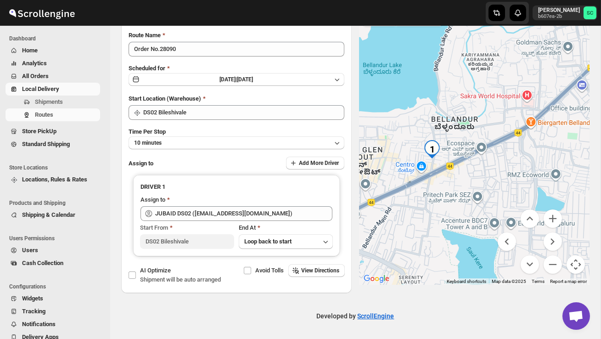
click at [438, 205] on div at bounding box center [474, 144] width 231 height 282
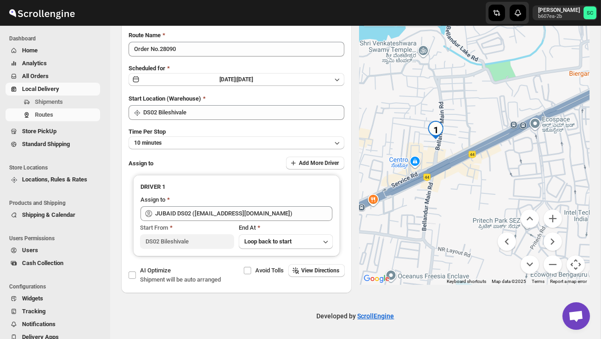
drag, startPoint x: 425, startPoint y: 172, endPoint x: 435, endPoint y: 199, distance: 28.9
click at [435, 200] on div at bounding box center [474, 144] width 231 height 282
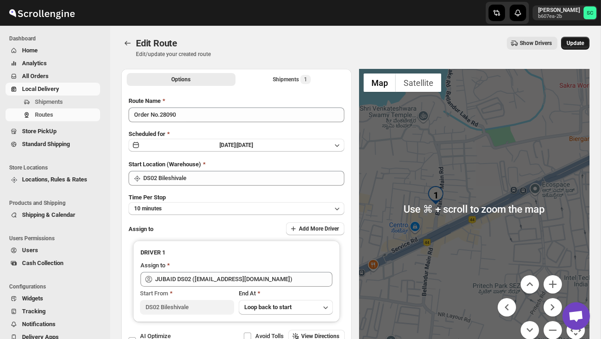
click at [573, 44] on span "Update" at bounding box center [575, 42] width 17 height 7
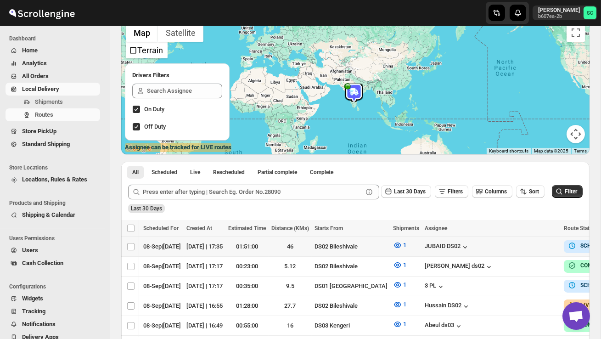
scroll to position [0, 118]
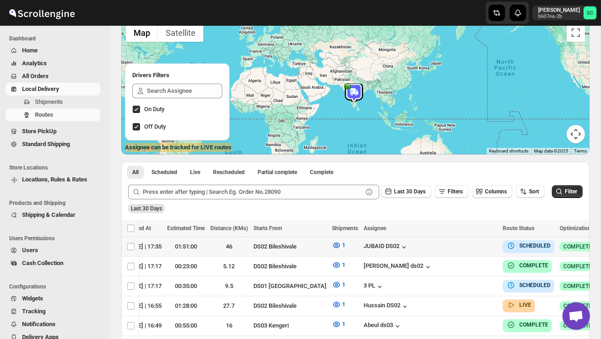
checkbox input "true"
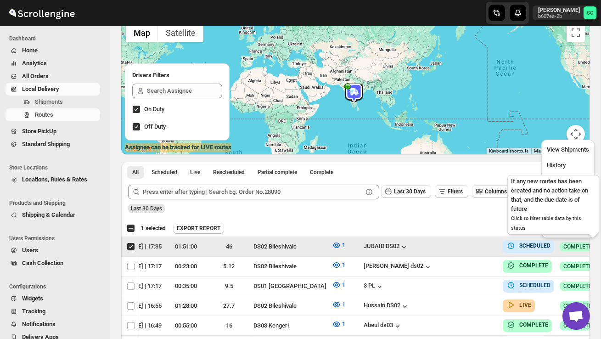
scroll to position [0, 0]
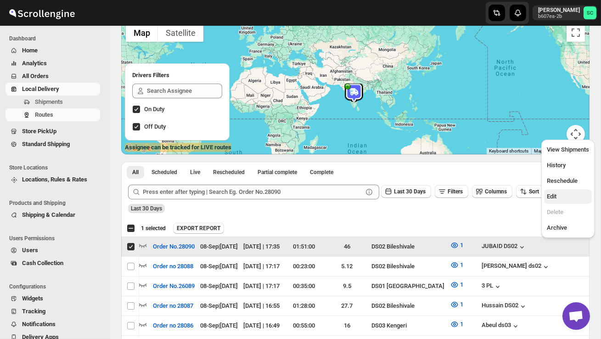
click at [559, 195] on span "Edit" at bounding box center [568, 196] width 42 height 9
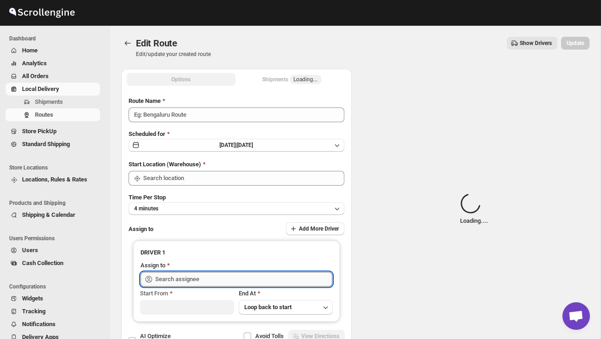
click at [281, 280] on input "text" at bounding box center [243, 279] width 177 height 15
type input "Order No.28090"
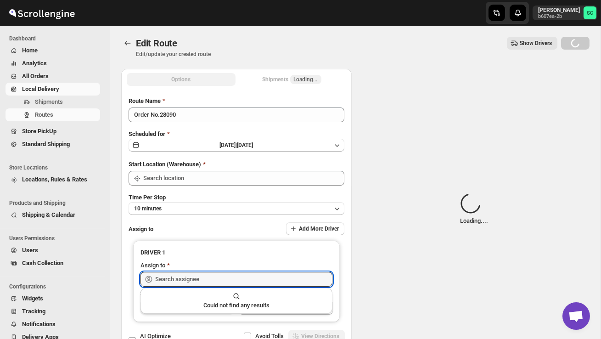
type input "DS02 Bileshivale"
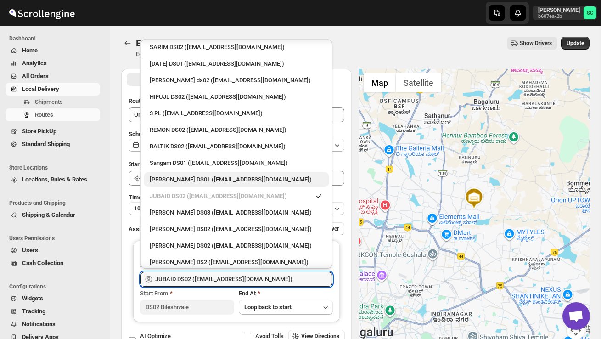
scroll to position [163, 0]
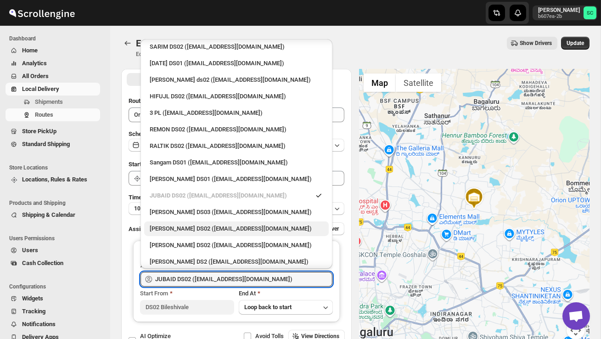
click at [205, 224] on div "[PERSON_NAME] DS02 ([EMAIL_ADDRESS][DOMAIN_NAME])" at bounding box center [237, 228] width 174 height 9
type input "[PERSON_NAME] DS02 ([EMAIL_ADDRESS][DOMAIN_NAME])"
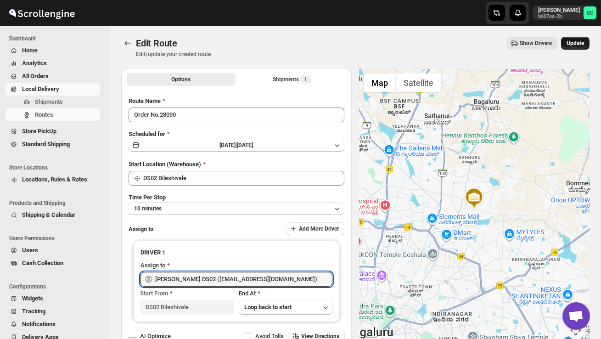
click at [574, 43] on span "Update" at bounding box center [575, 42] width 17 height 7
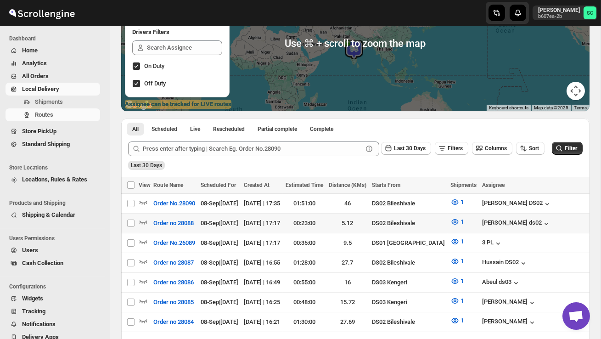
scroll to position [114, 0]
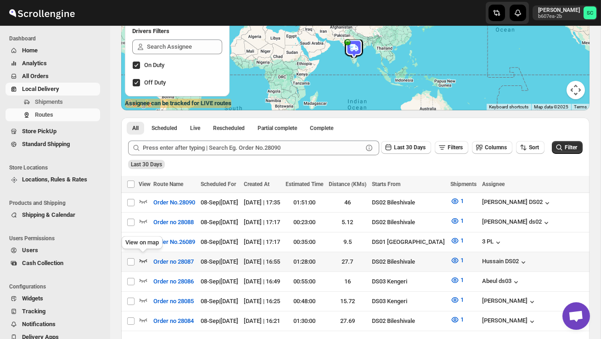
click at [140, 257] on icon "button" at bounding box center [143, 260] width 9 height 9
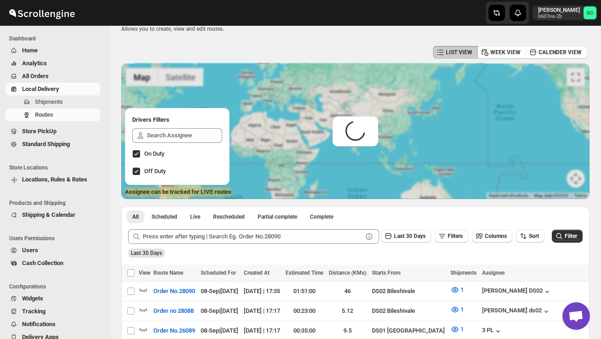
scroll to position [0, 0]
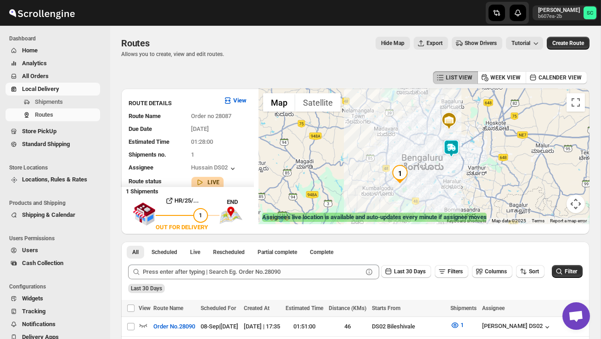
click at [455, 148] on img at bounding box center [451, 148] width 18 height 18
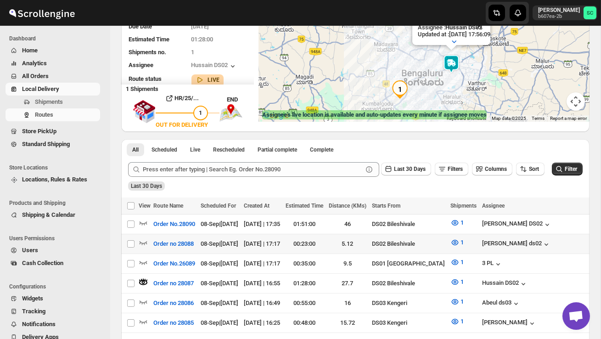
scroll to position [104, 0]
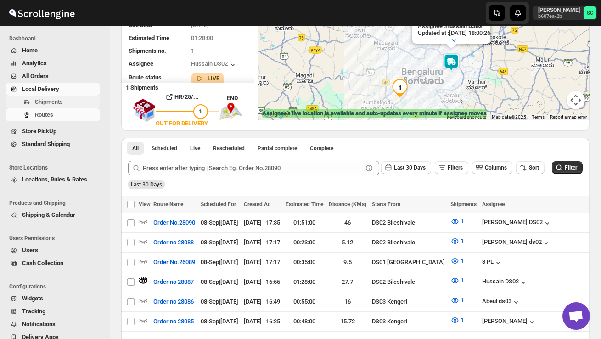
click at [67, 99] on span "Shipments" at bounding box center [66, 101] width 63 height 9
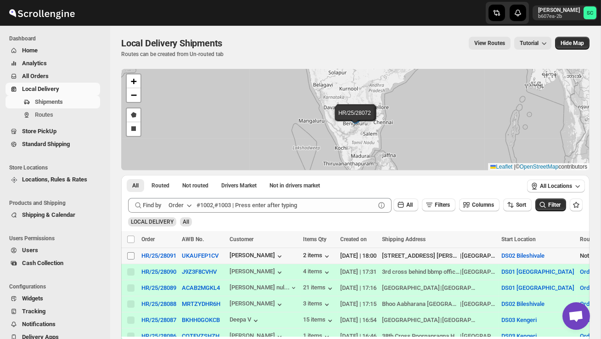
click at [132, 257] on input "Select shipment" at bounding box center [130, 255] width 7 height 7
checkbox input "true"
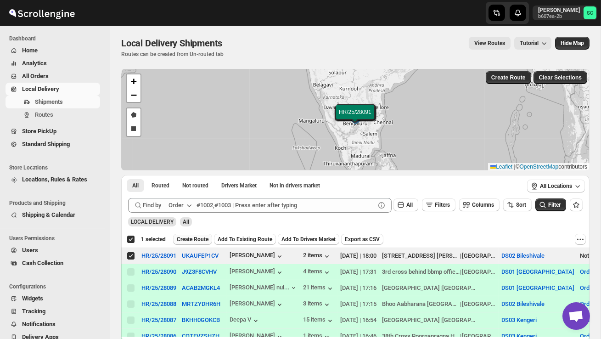
click at [198, 240] on span "Create Route" at bounding box center [193, 239] width 32 height 7
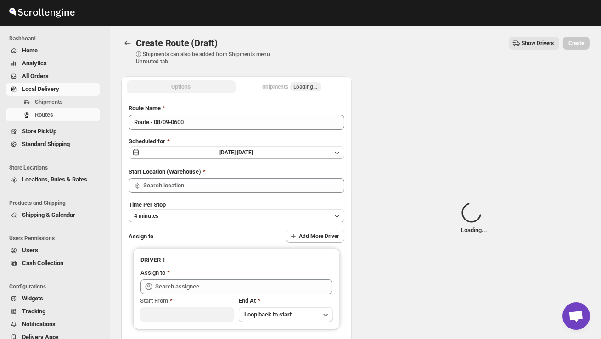
type input "DS02 Bileshivale"
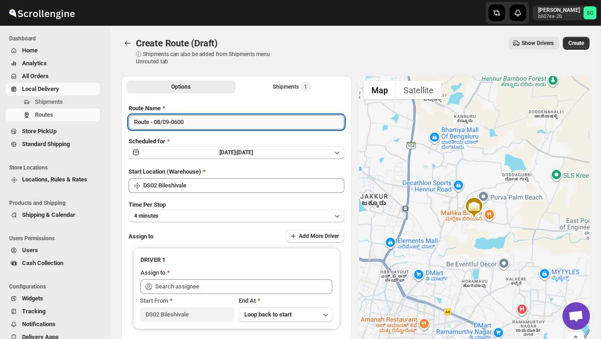
click at [196, 122] on input "Route - 08/09-0600" at bounding box center [237, 122] width 216 height 15
type input "R"
type input "Order no 28091"
click at [205, 212] on button "4 minutes" at bounding box center [237, 215] width 216 height 13
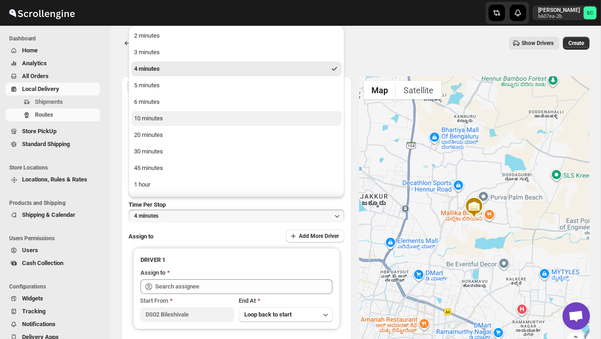
click at [156, 114] on div "10 minutes" at bounding box center [148, 118] width 29 height 9
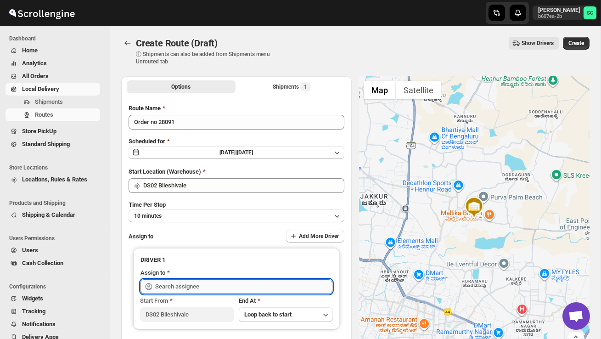
click at [188, 288] on input "text" at bounding box center [243, 286] width 177 height 15
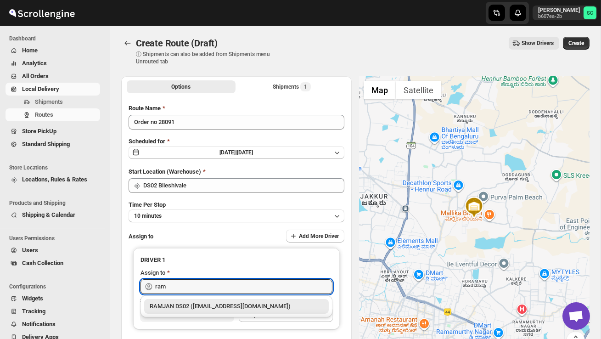
click at [204, 312] on div "RAMJAN DS02 ([EMAIL_ADDRESS][DOMAIN_NAME])" at bounding box center [236, 306] width 185 height 15
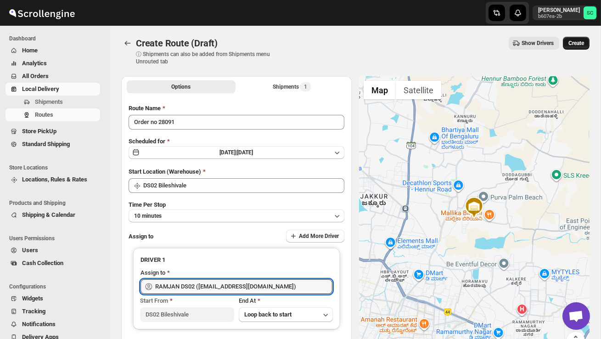
type input "RAMJAN DS02 ([EMAIL_ADDRESS][DOMAIN_NAME])"
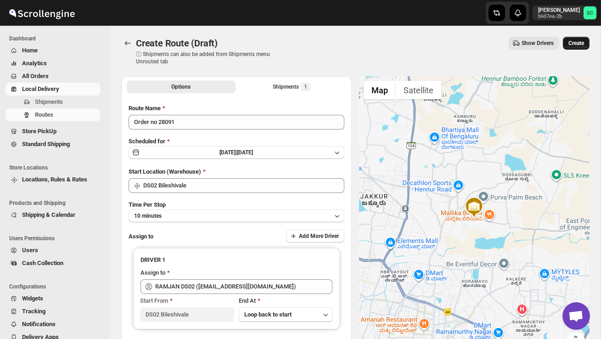
click at [576, 42] on span "Create" at bounding box center [577, 42] width 16 height 7
